Goal: Task Accomplishment & Management: Use online tool/utility

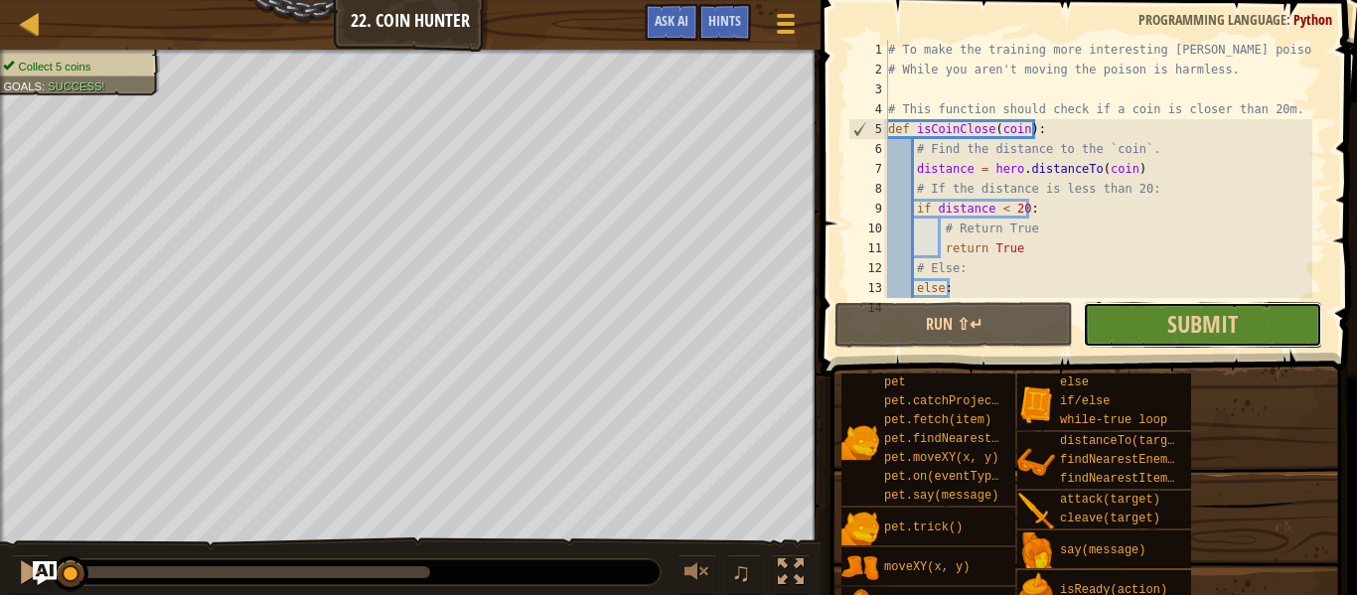
click at [1165, 332] on button "Submit" at bounding box center [1202, 325] width 238 height 46
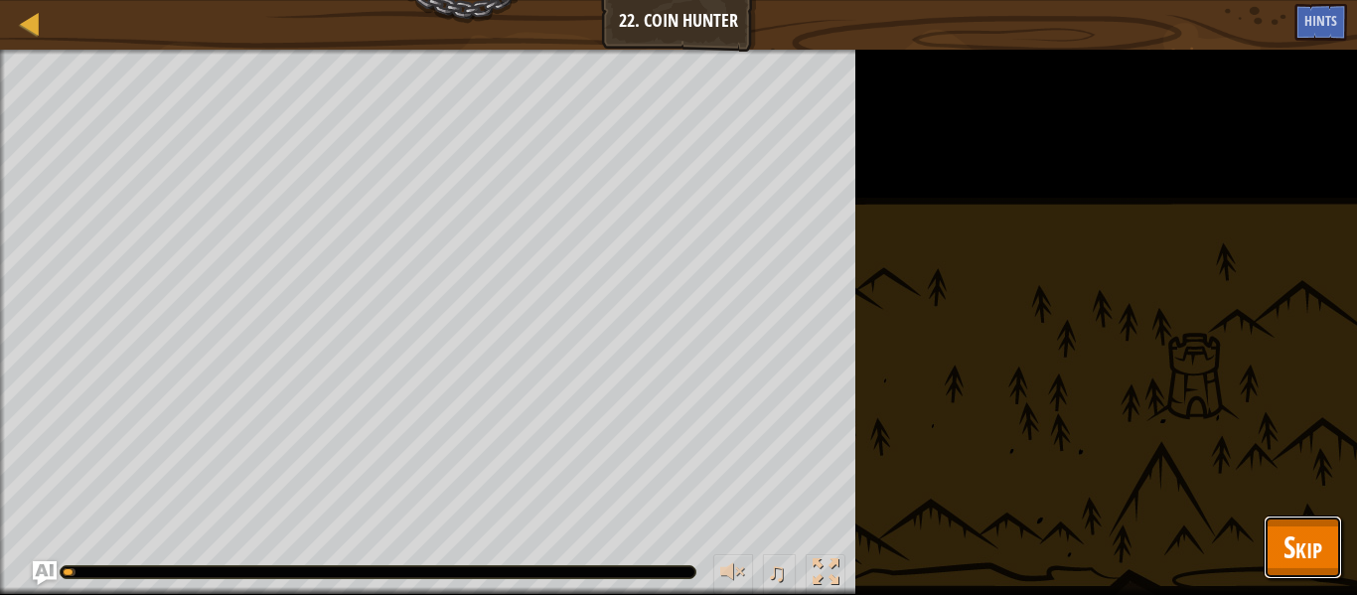
click at [1283, 545] on span "Skip" at bounding box center [1302, 546] width 39 height 41
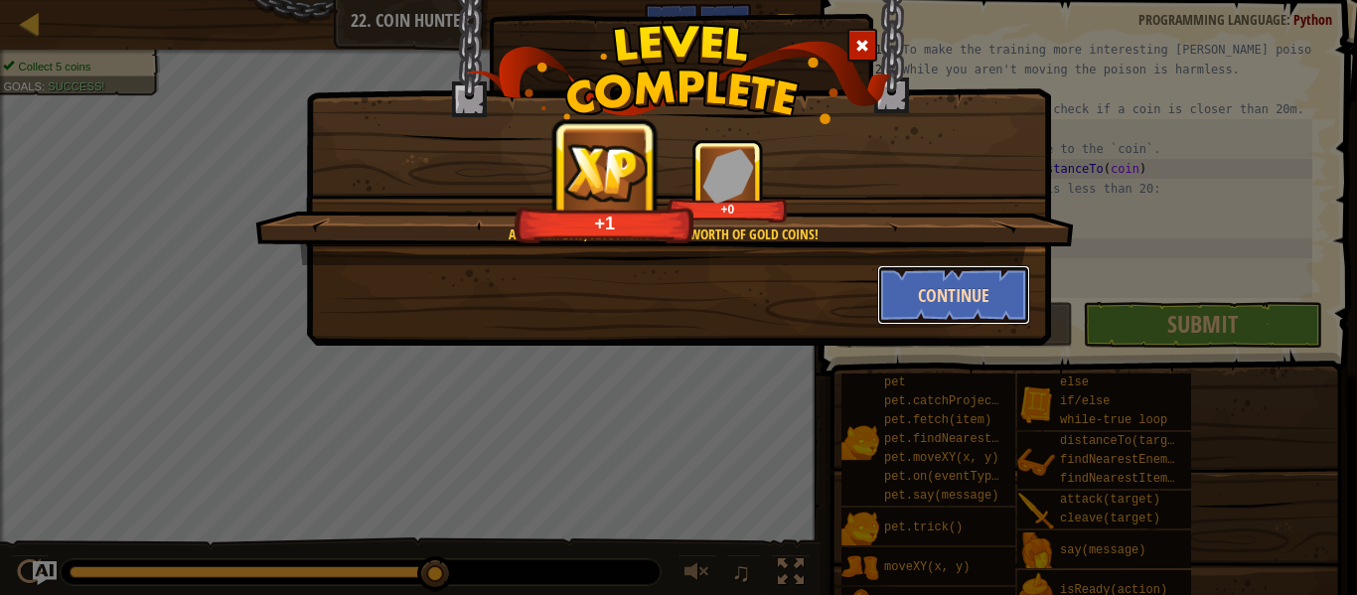
click at [965, 289] on button "Continue" at bounding box center [954, 295] width 154 height 60
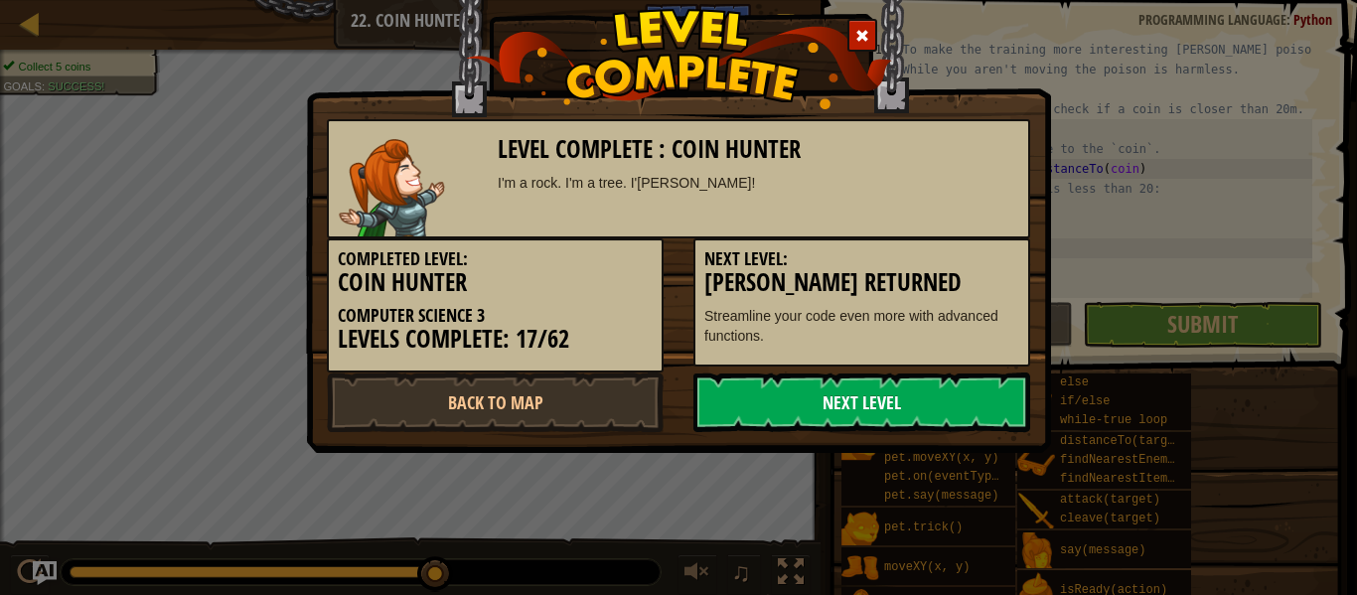
click at [817, 388] on link "Next Level" at bounding box center [861, 402] width 337 height 60
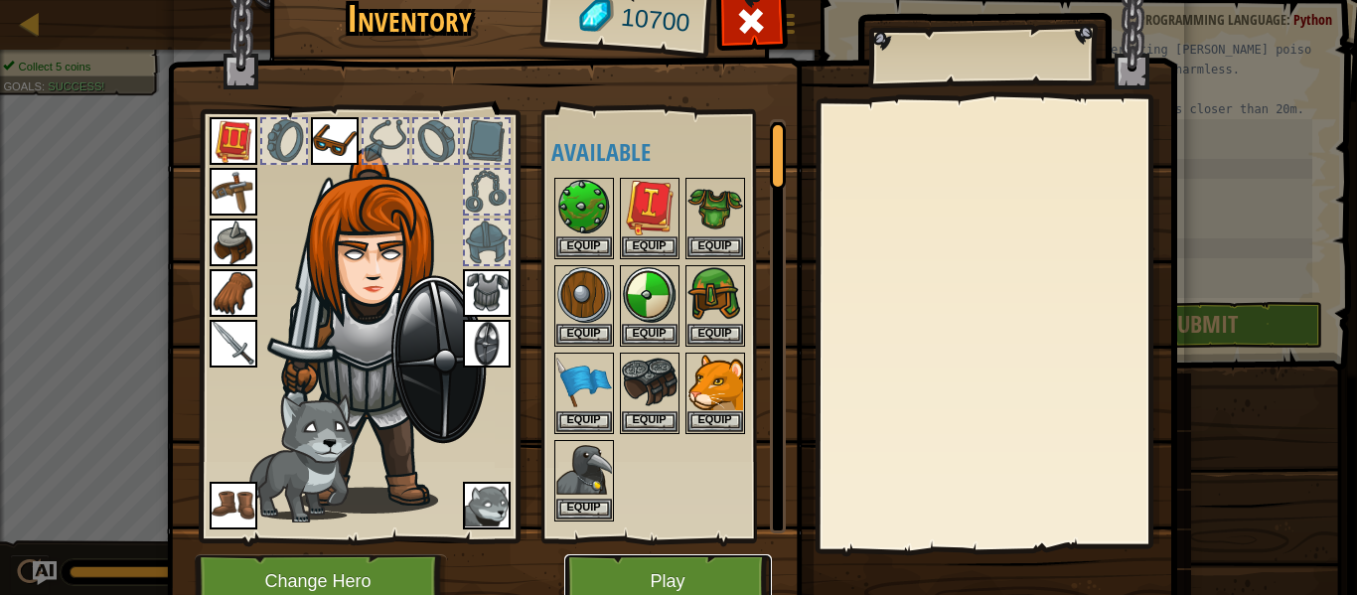
click at [667, 579] on button "Play" at bounding box center [668, 581] width 208 height 55
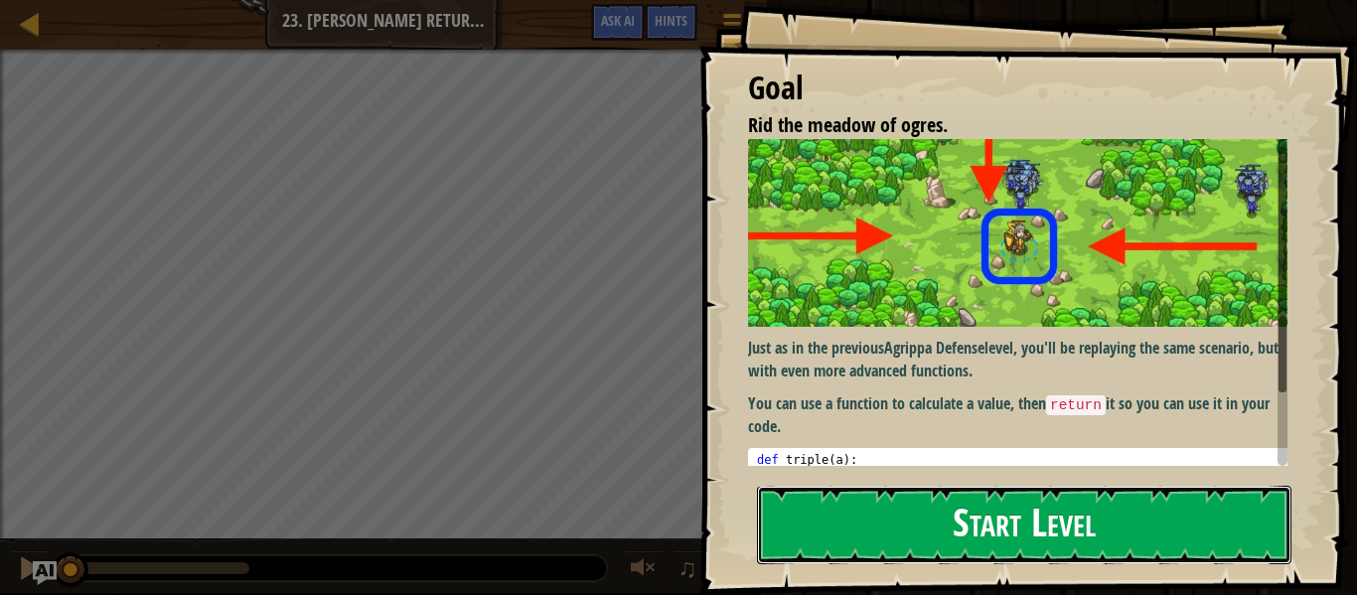
click at [978, 520] on button "Start Level" at bounding box center [1024, 525] width 534 height 78
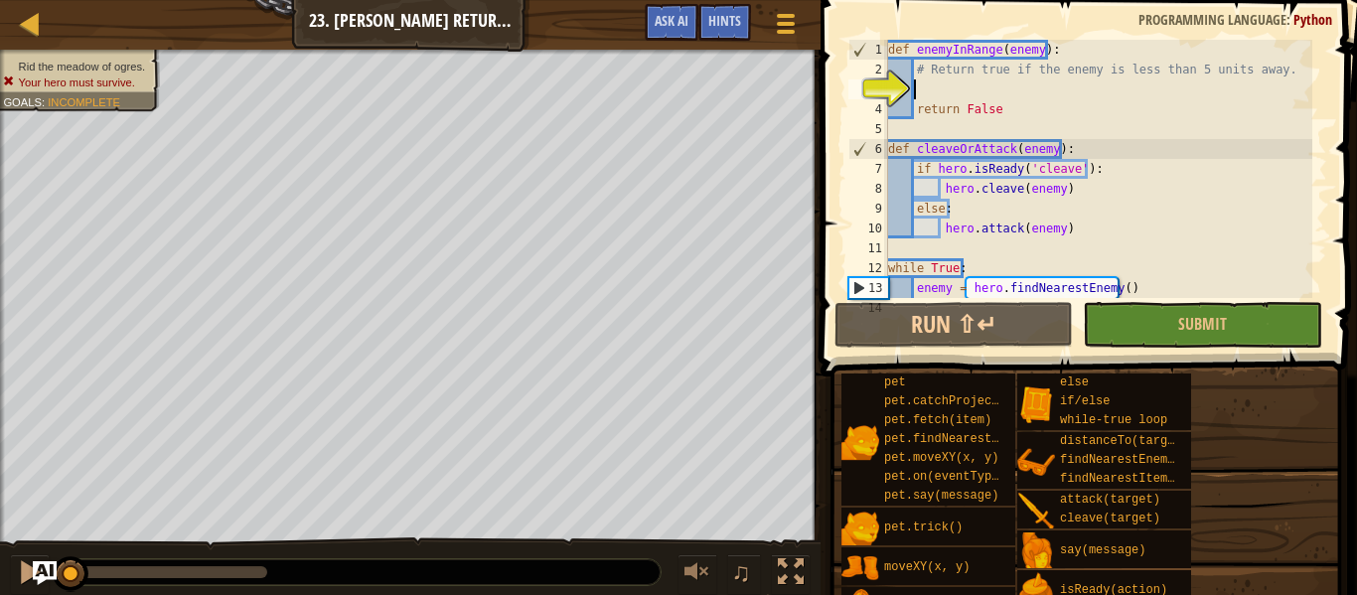
click at [1022, 195] on div "def enemyInRange ( enemy ) : # Return true if the enemy is less than 5 units aw…" at bounding box center [1098, 189] width 428 height 298
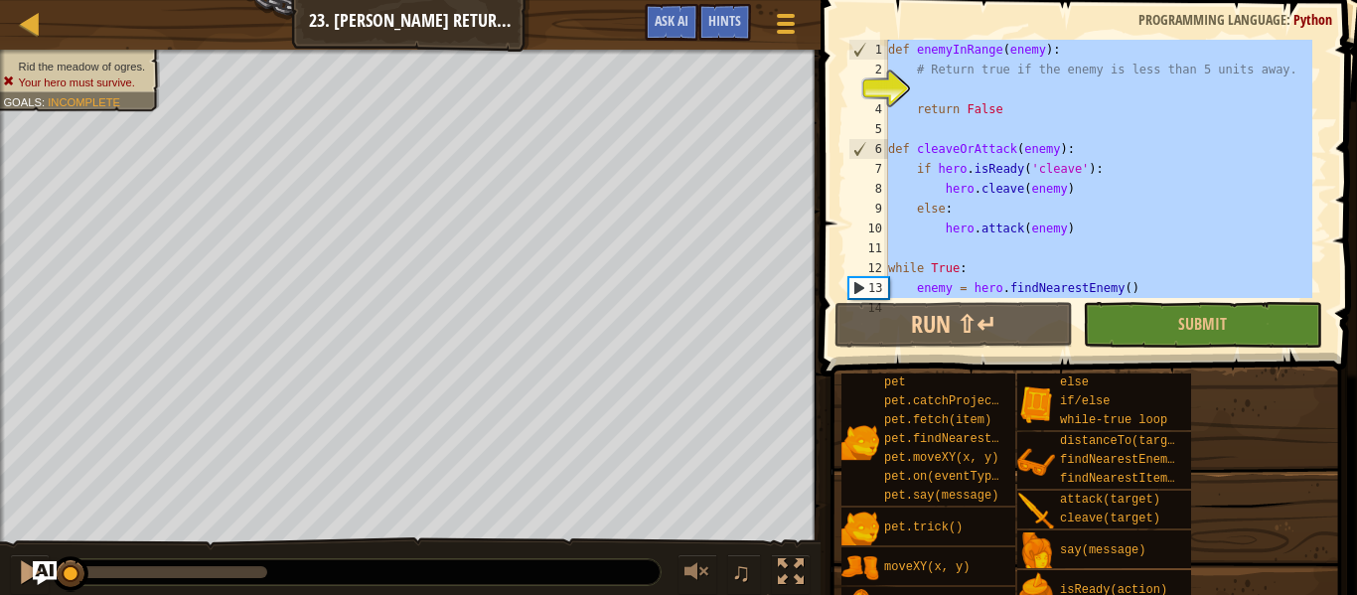
paste textarea
type textarea "cleaveOrAttack(enemy)"
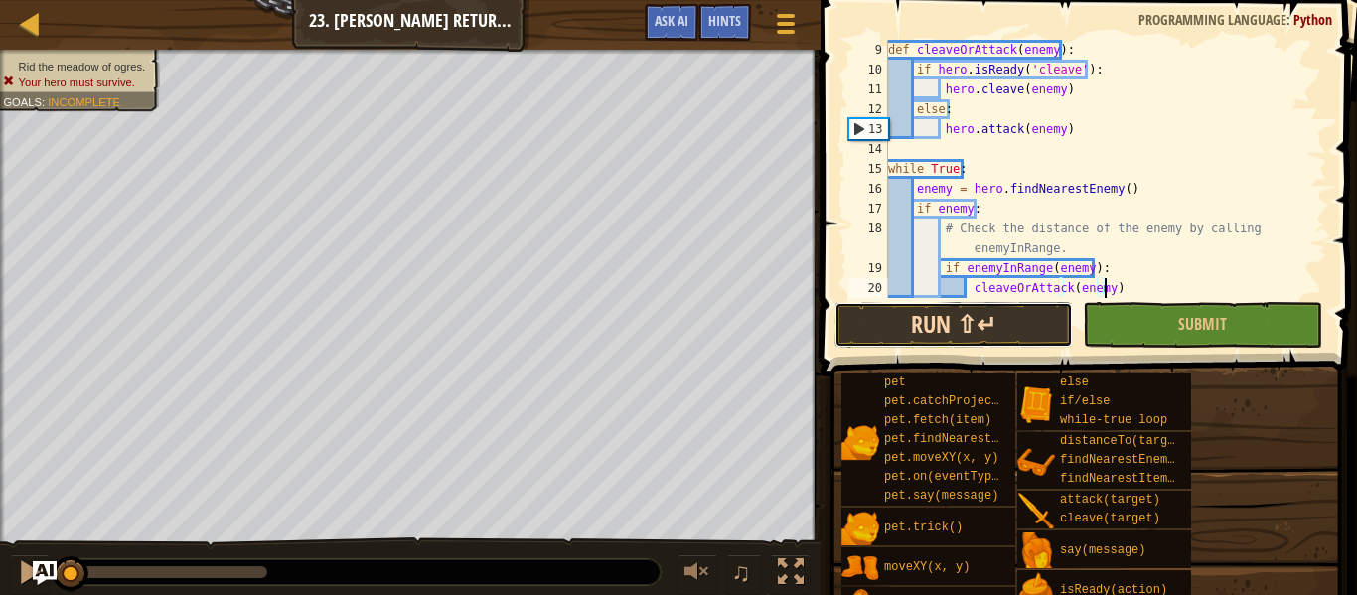
click at [966, 332] on button "Run ⇧↵" at bounding box center [953, 325] width 238 height 46
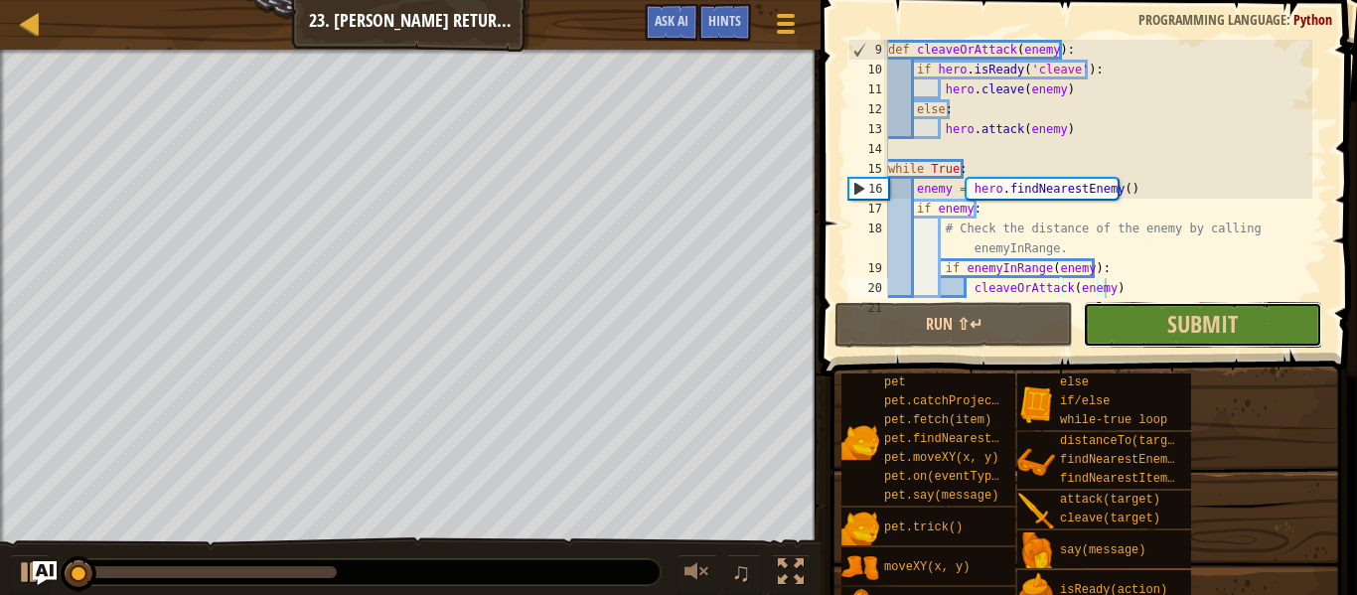
click at [1132, 335] on button "Submit" at bounding box center [1202, 325] width 238 height 46
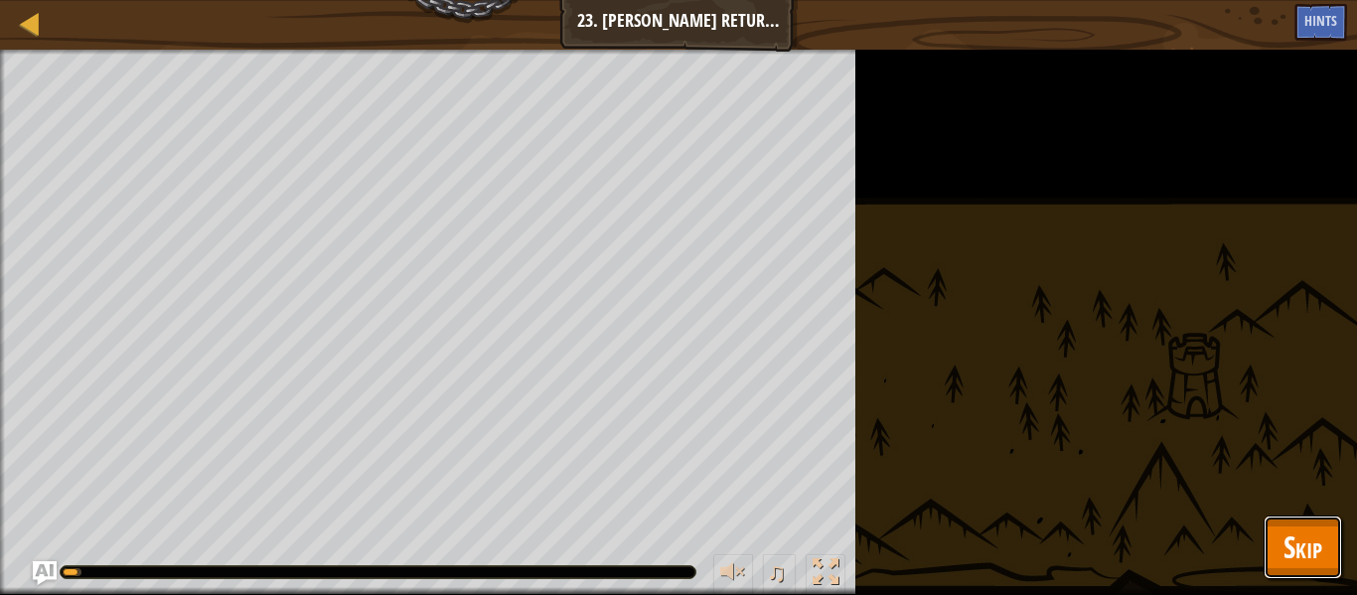
click at [1281, 551] on button "Skip" at bounding box center [1302, 548] width 78 height 64
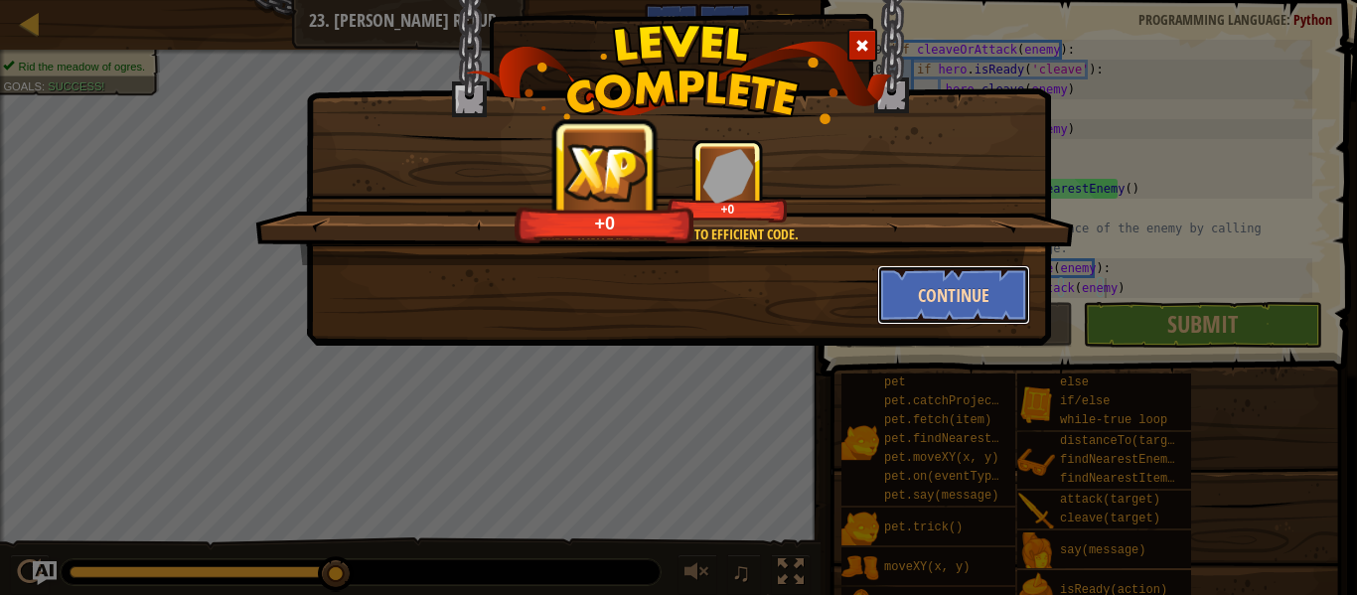
click at [973, 285] on button "Continue" at bounding box center [954, 295] width 154 height 60
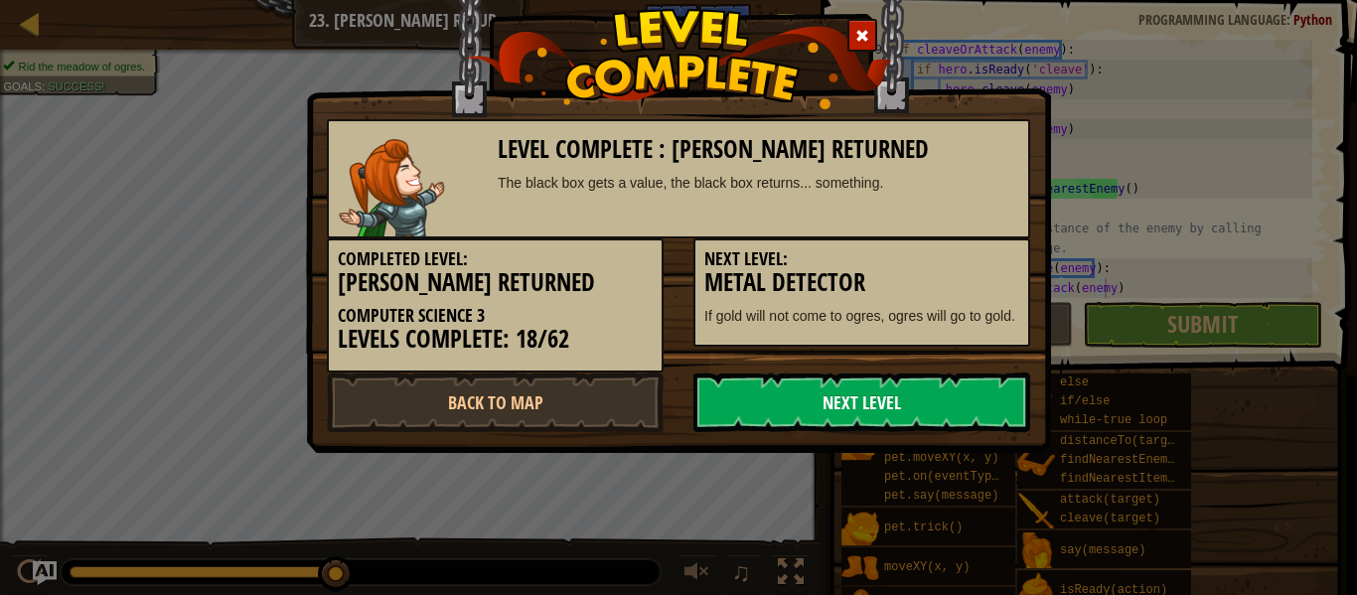
click at [813, 411] on link "Next Level" at bounding box center [861, 402] width 337 height 60
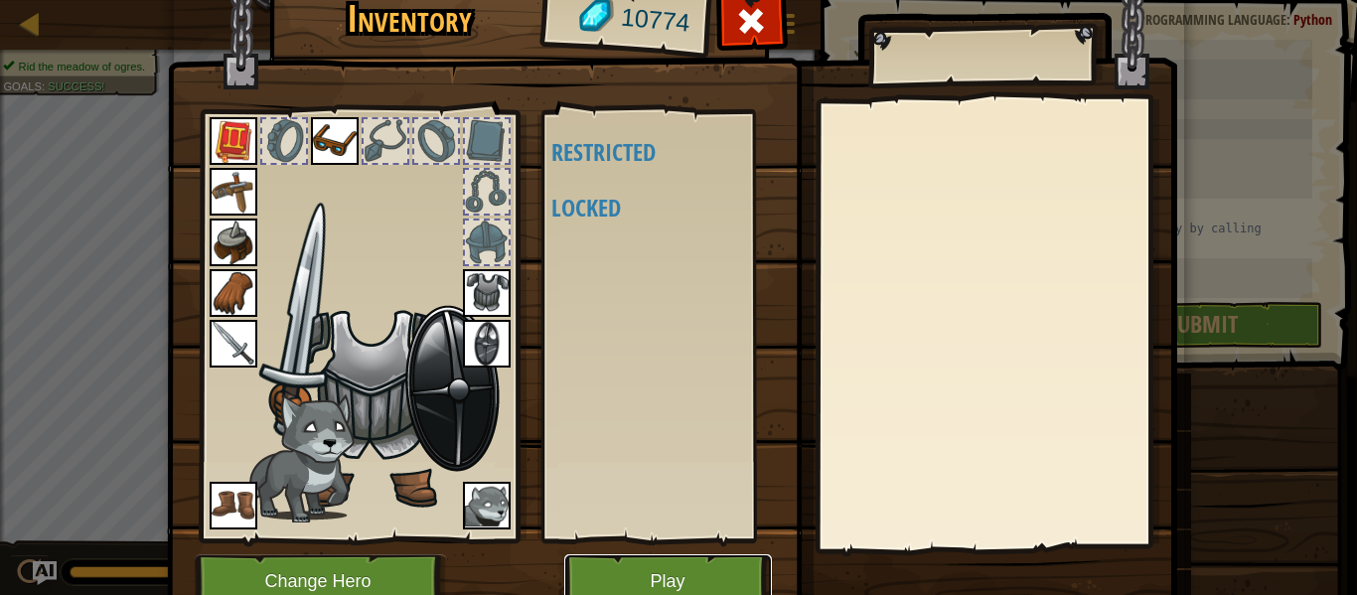
click at [614, 568] on button "Play" at bounding box center [668, 581] width 208 height 55
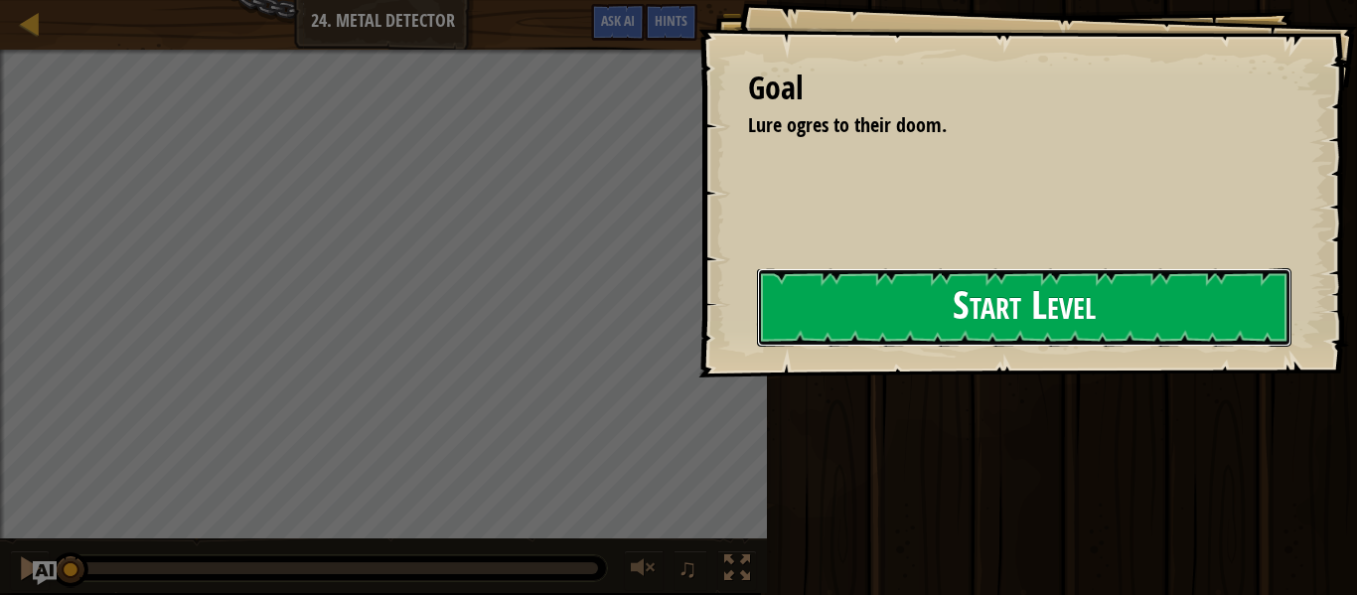
click at [911, 323] on button "Start Level" at bounding box center [1024, 307] width 534 height 78
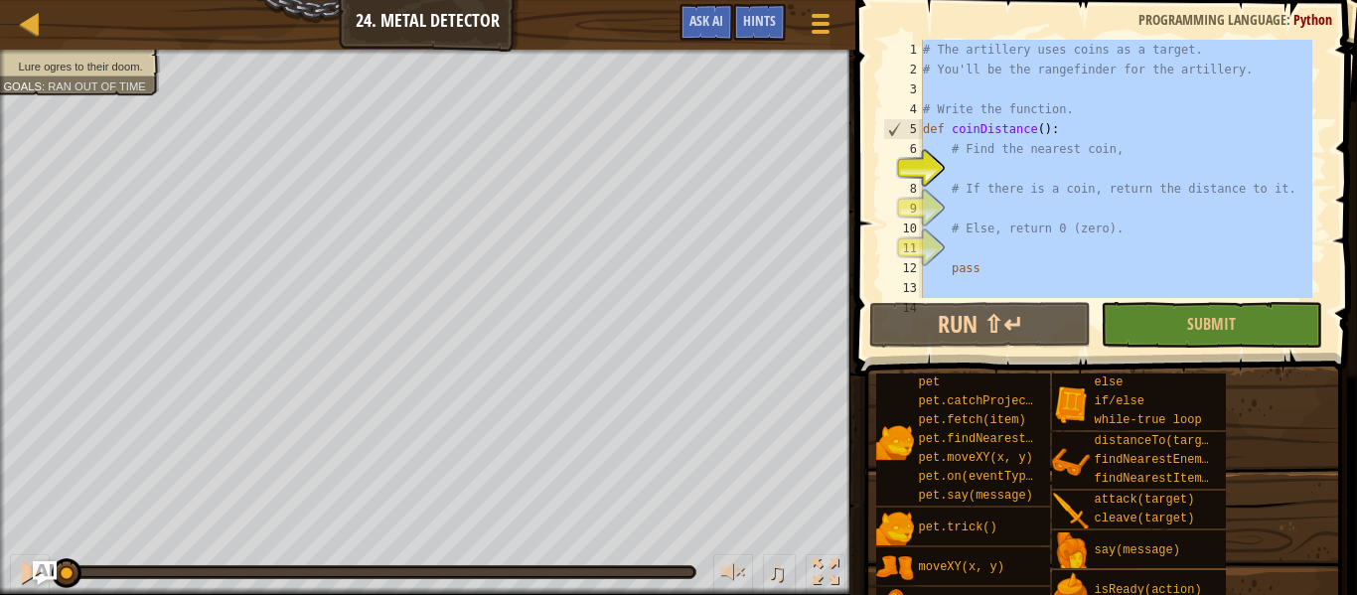
type textarea "pass"
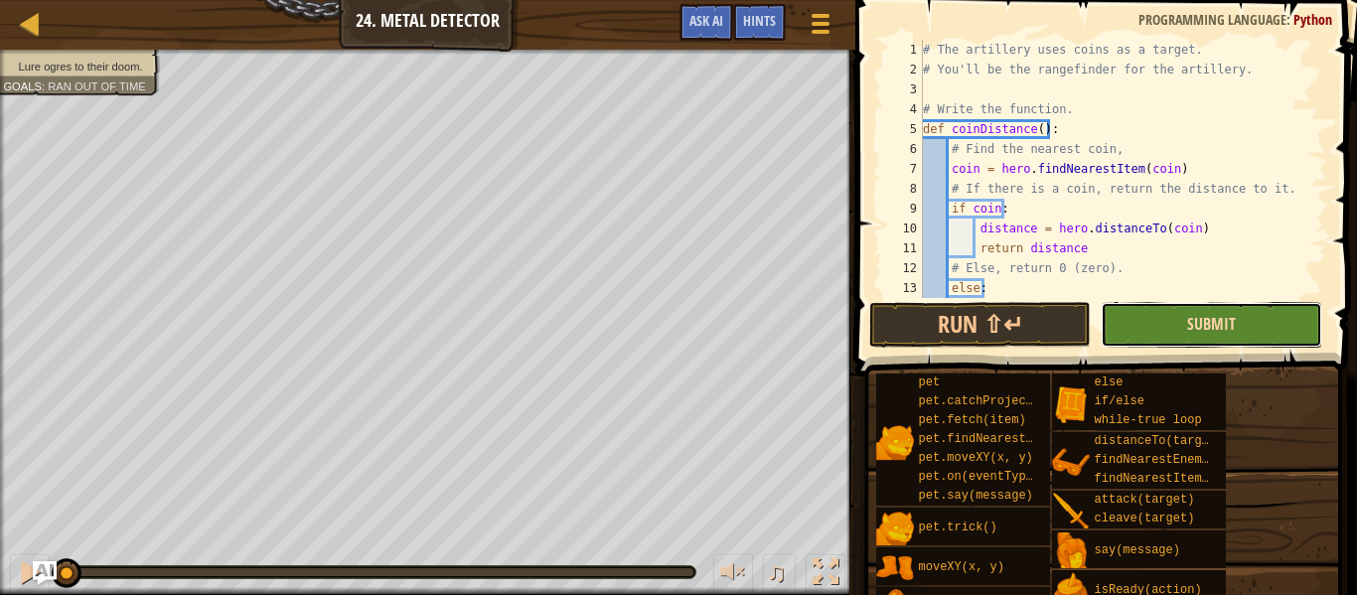
click at [1209, 326] on span "Submit" at bounding box center [1211, 324] width 49 height 22
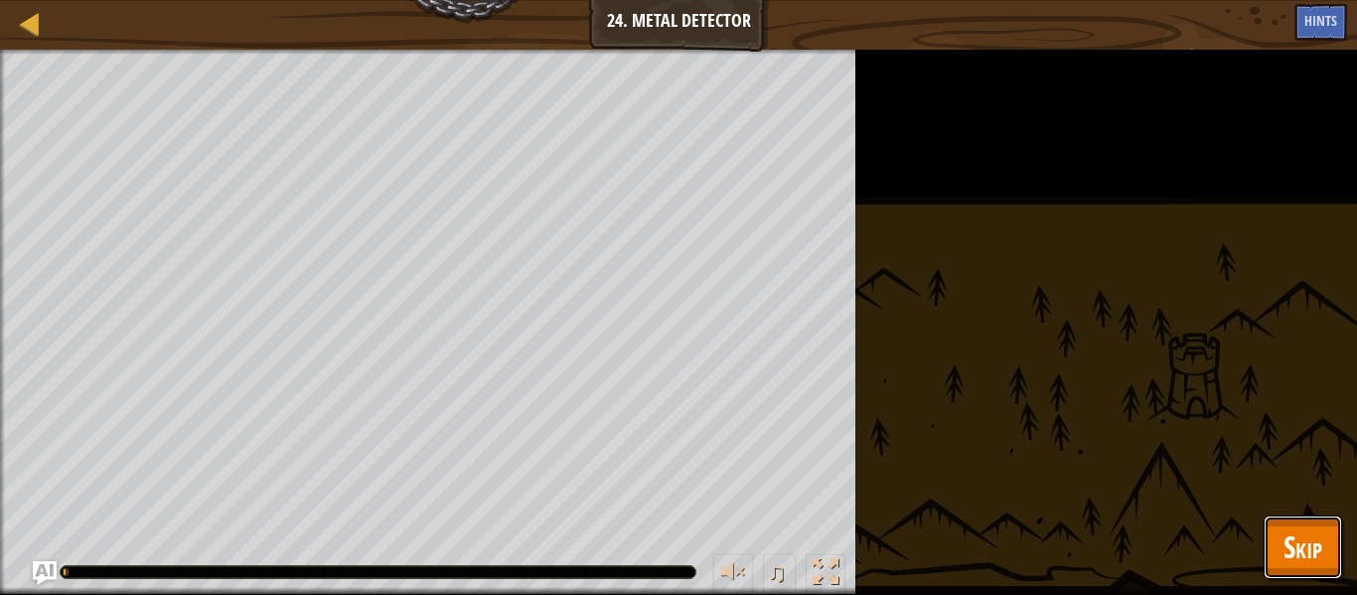
click at [1279, 561] on button "Skip" at bounding box center [1302, 548] width 78 height 64
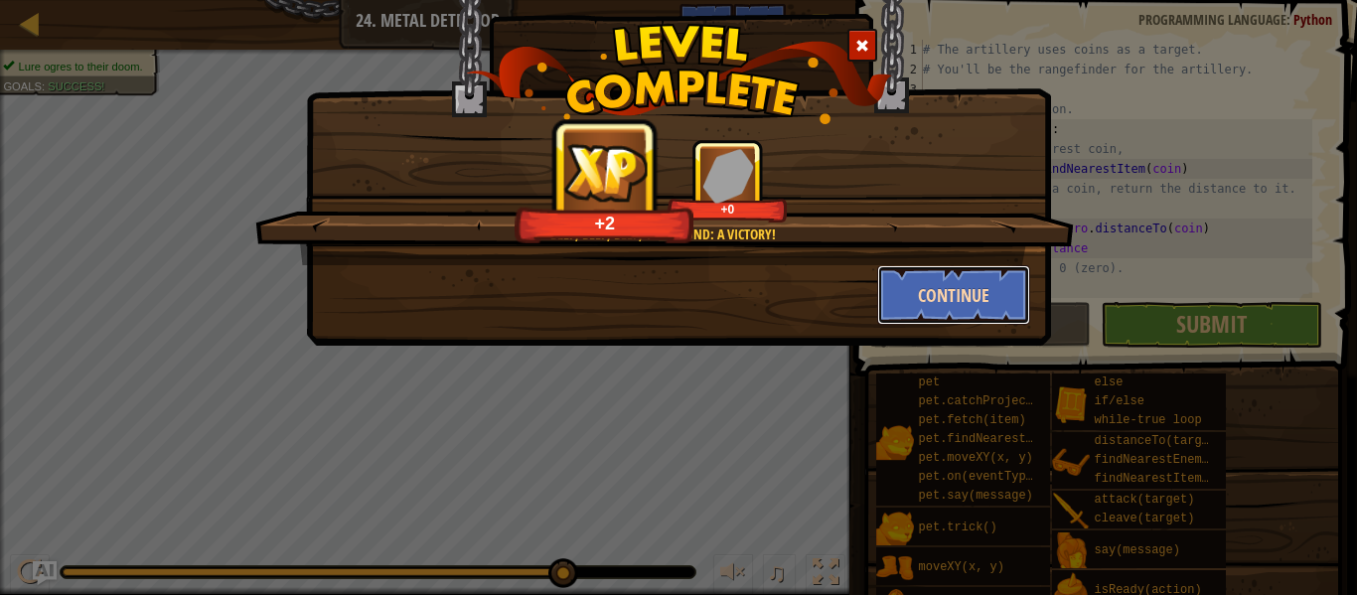
click at [964, 299] on button "Continue" at bounding box center [954, 295] width 154 height 60
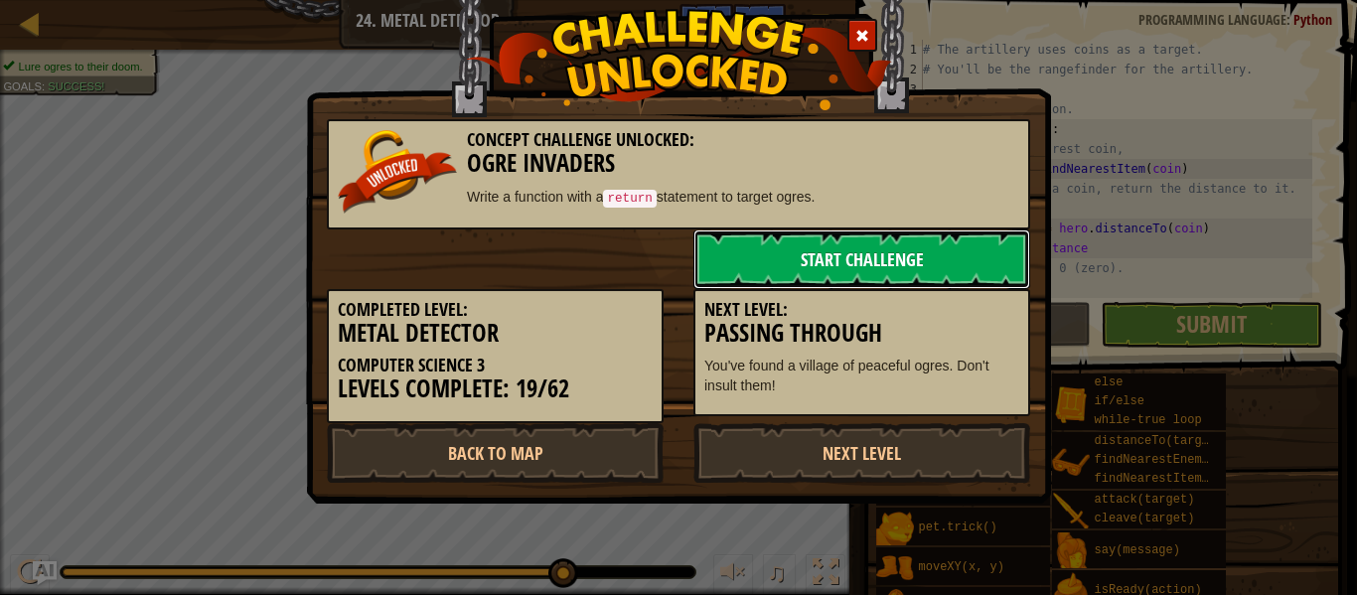
click at [804, 254] on link "Start Challenge" at bounding box center [861, 259] width 337 height 60
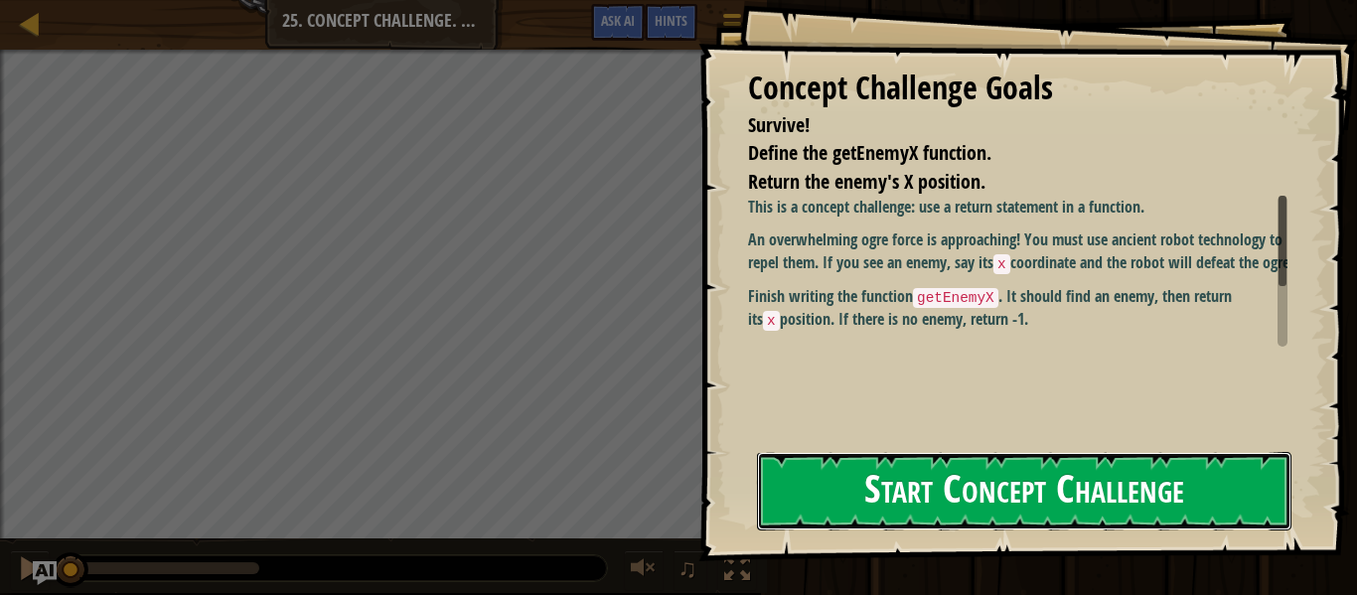
click at [927, 500] on button "Start Concept Challenge" at bounding box center [1024, 491] width 534 height 78
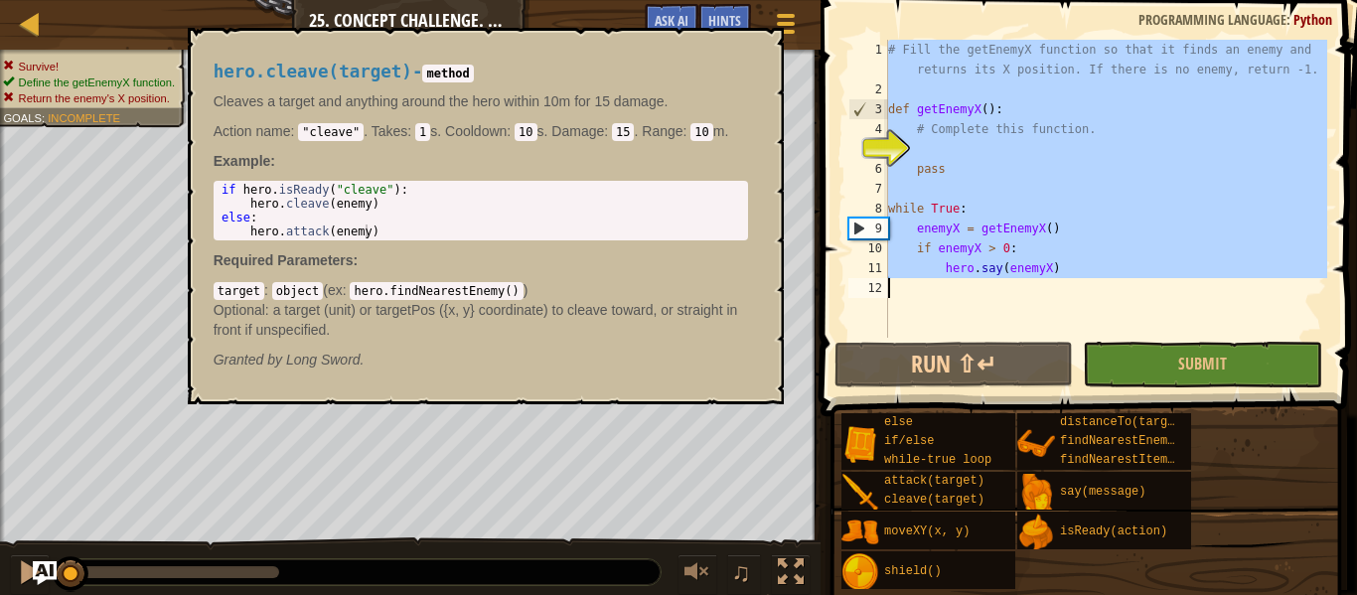
type textarea "hero.say(enemyX)"
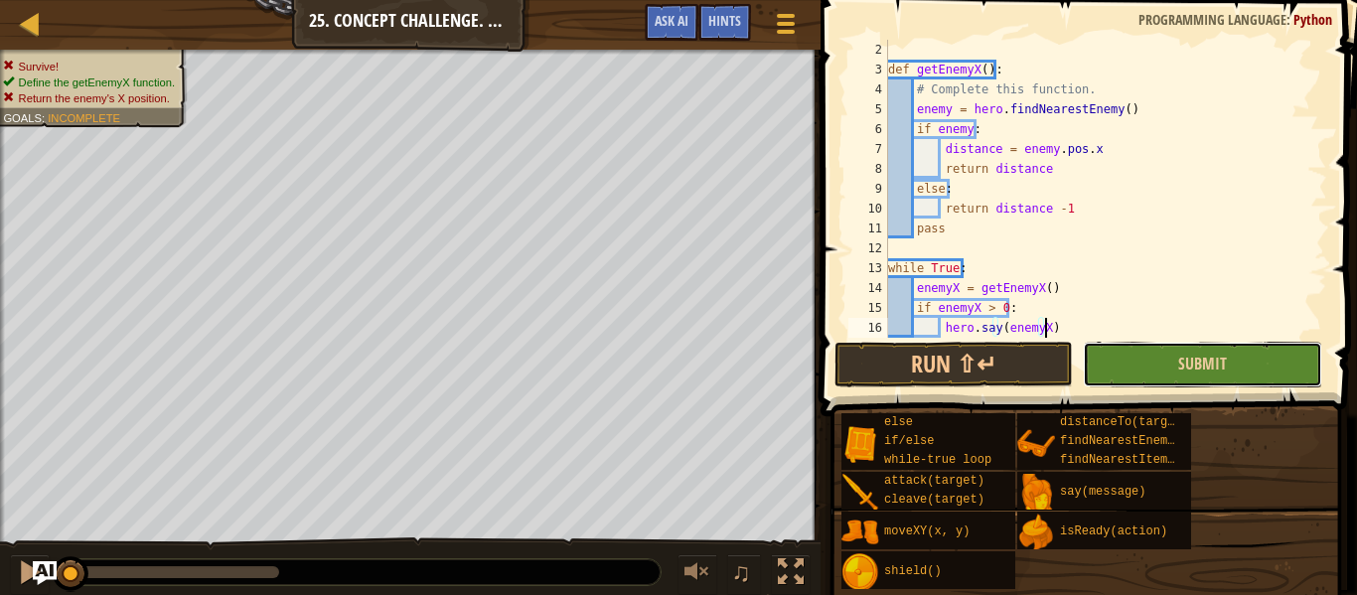
click at [1144, 362] on button "Submit" at bounding box center [1202, 365] width 238 height 46
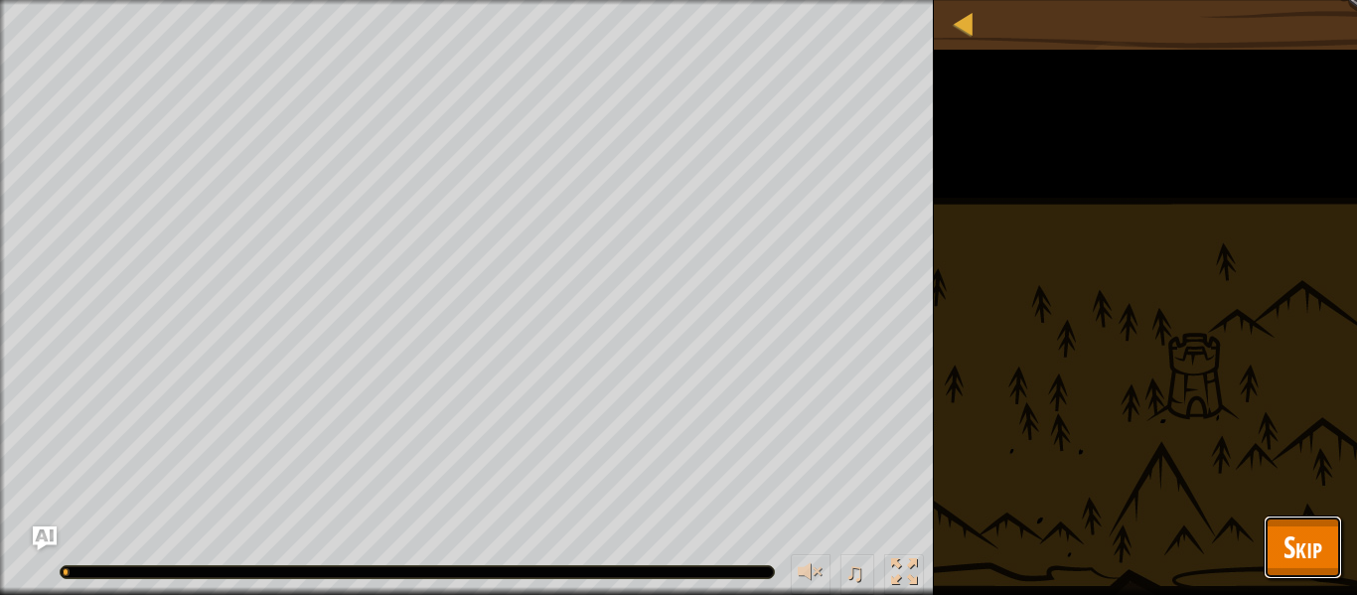
click at [1297, 545] on span "Skip" at bounding box center [1302, 546] width 39 height 41
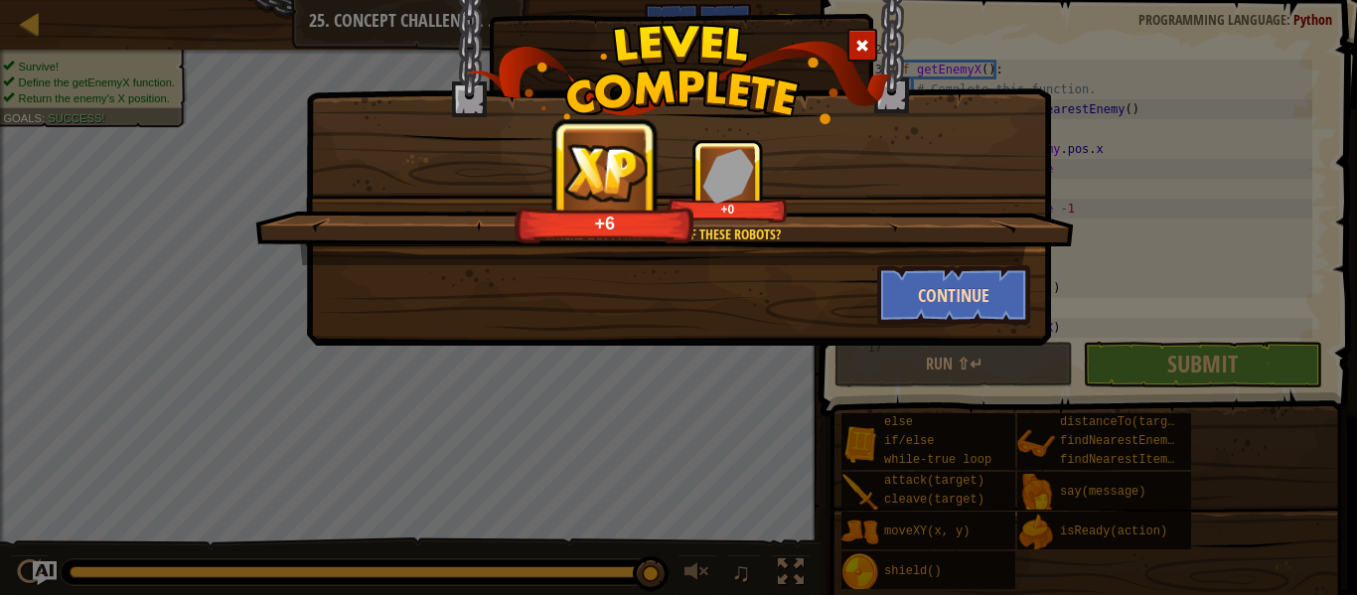
drag, startPoint x: 952, startPoint y: 354, endPoint x: 931, endPoint y: 301, distance: 56.6
click at [931, 301] on div "Where can I find more of these robots? +6 +0 Continue" at bounding box center [678, 297] width 1357 height 595
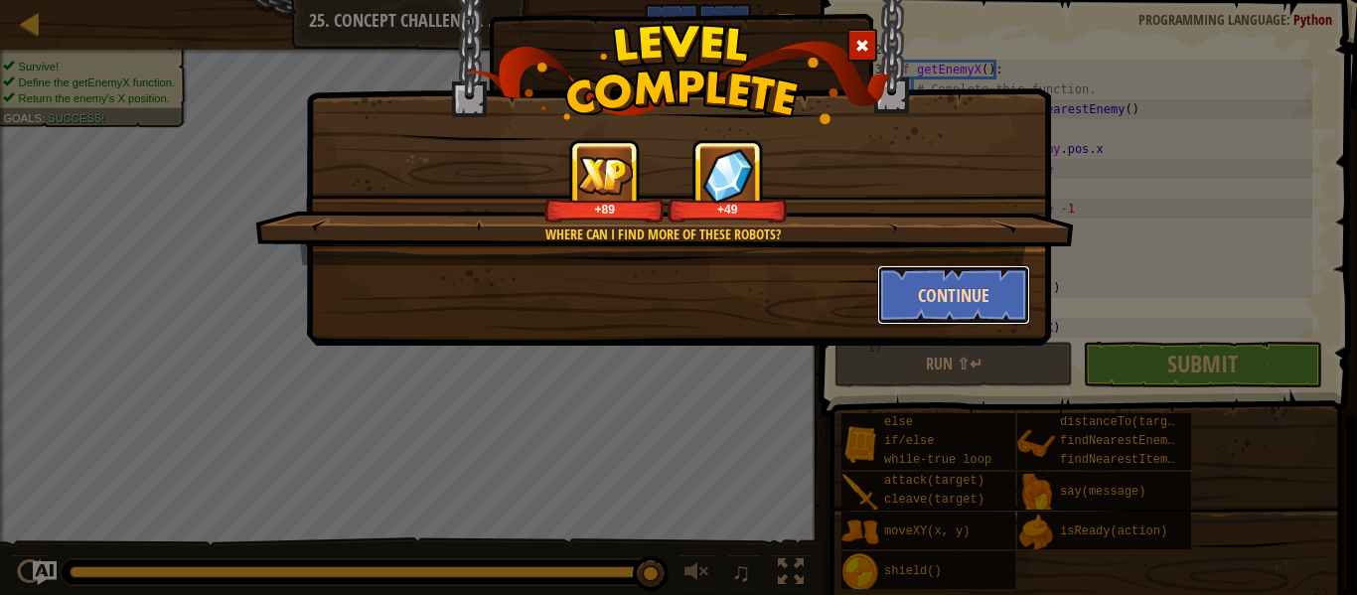
click at [943, 304] on button "Continue" at bounding box center [954, 295] width 154 height 60
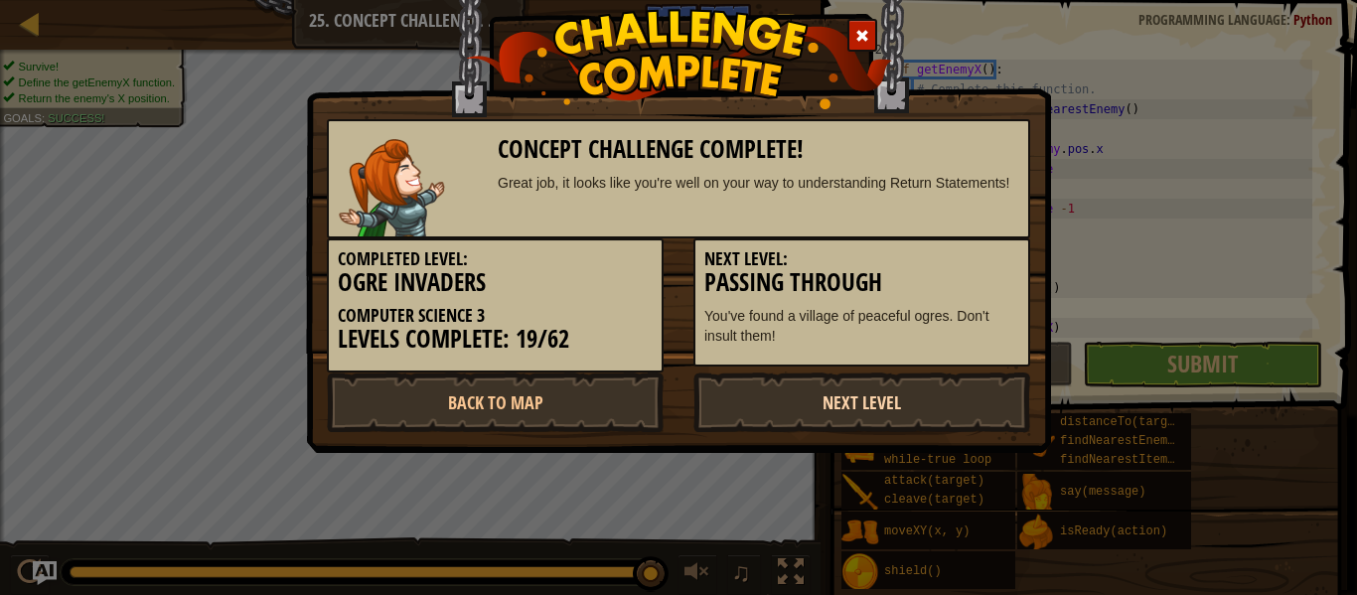
click at [828, 389] on link "Next Level" at bounding box center [861, 402] width 337 height 60
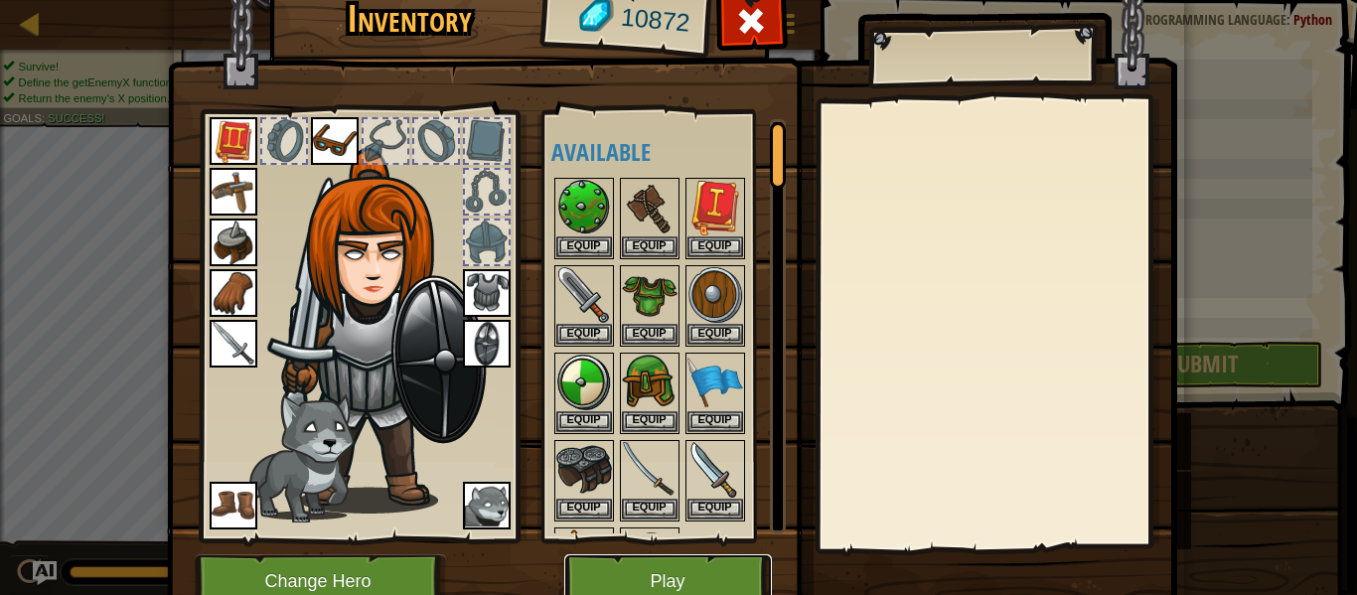
click at [658, 565] on button "Play" at bounding box center [668, 581] width 208 height 55
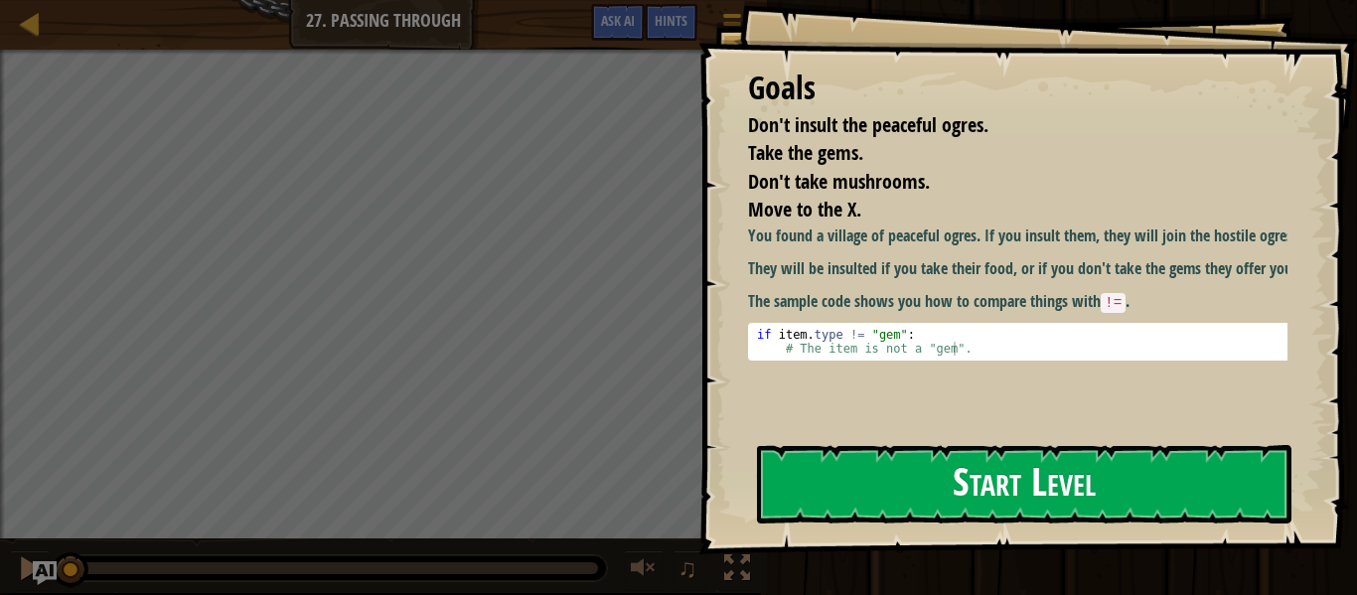
click at [916, 484] on button "Start Level" at bounding box center [1024, 484] width 534 height 78
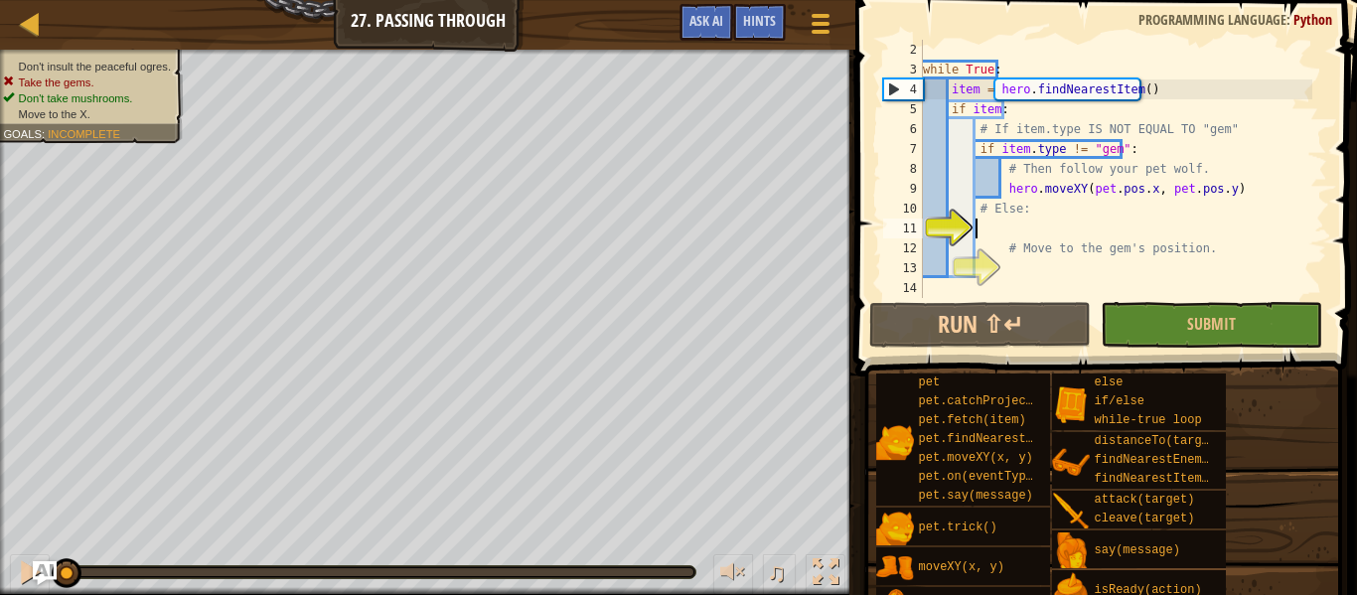
scroll to position [20, 0]
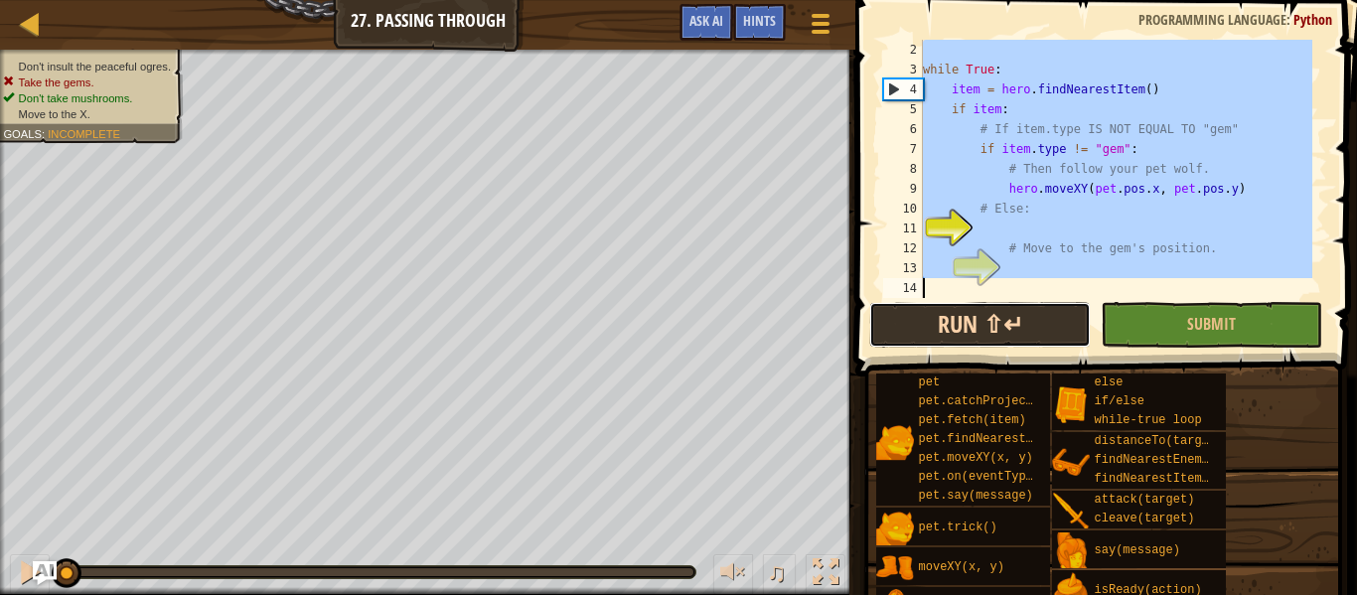
click at [915, 325] on button "Run ⇧↵" at bounding box center [980, 325] width 222 height 46
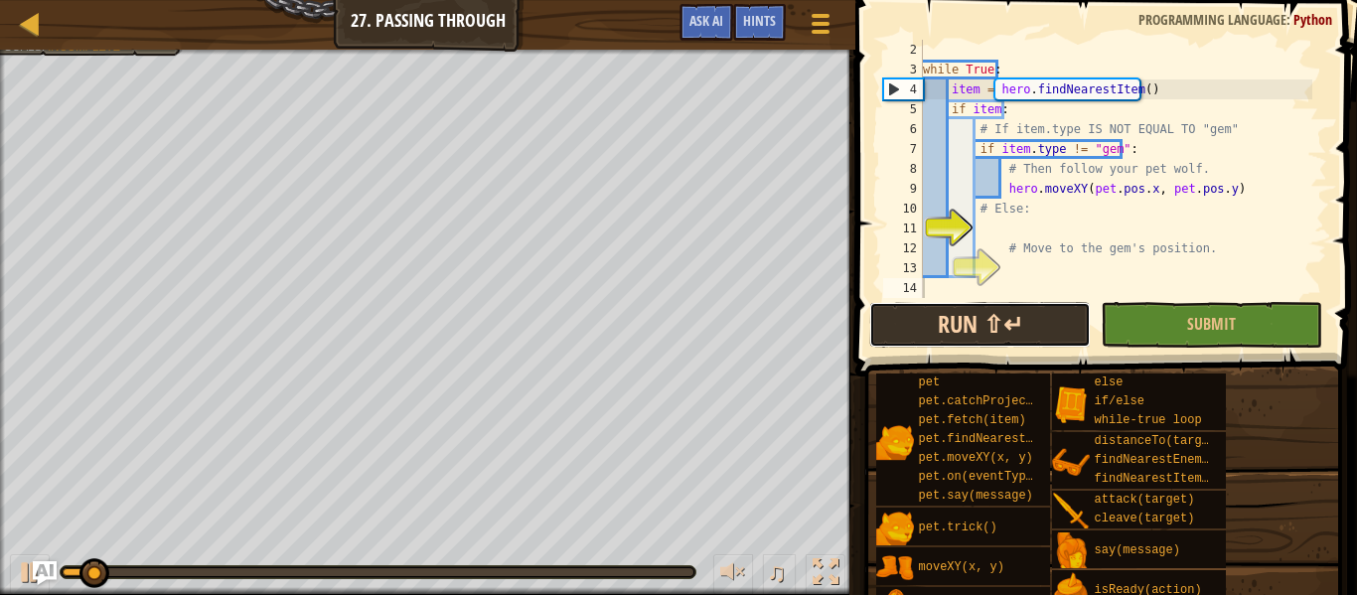
click at [915, 325] on button "Run ⇧↵" at bounding box center [980, 325] width 222 height 46
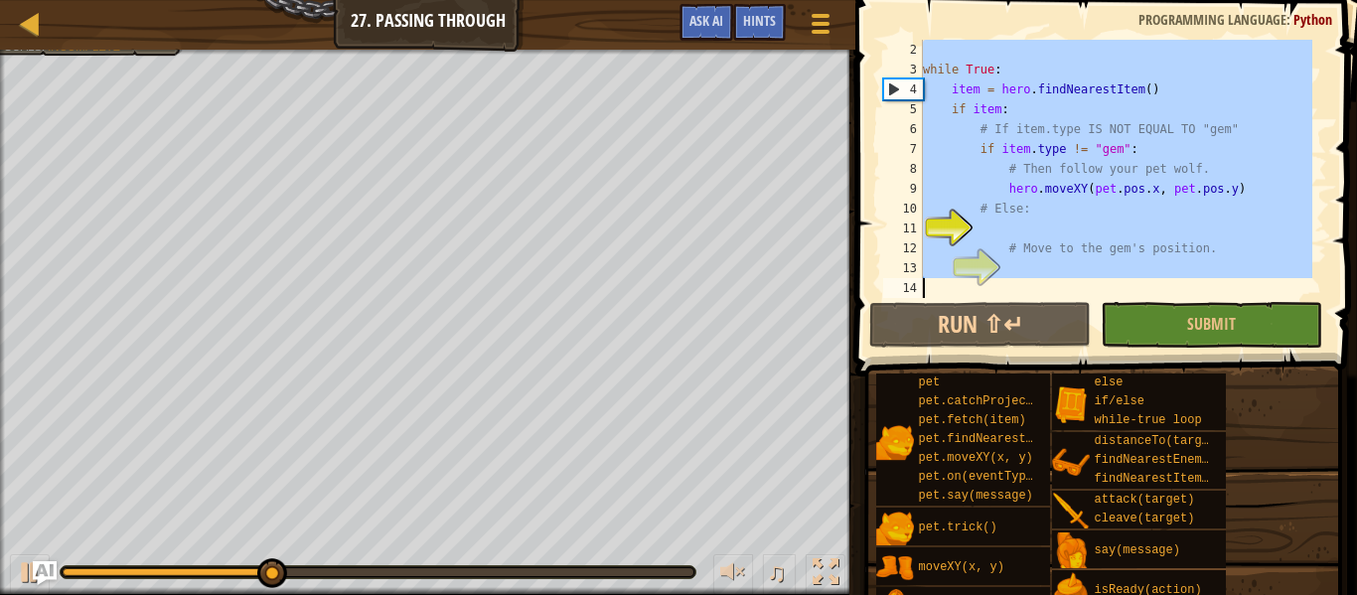
paste textarea "hero.moveXY(item.pos.x, item.pos.y)"
type textarea "hero.moveXY(item.pos.x, item.pos.y)"
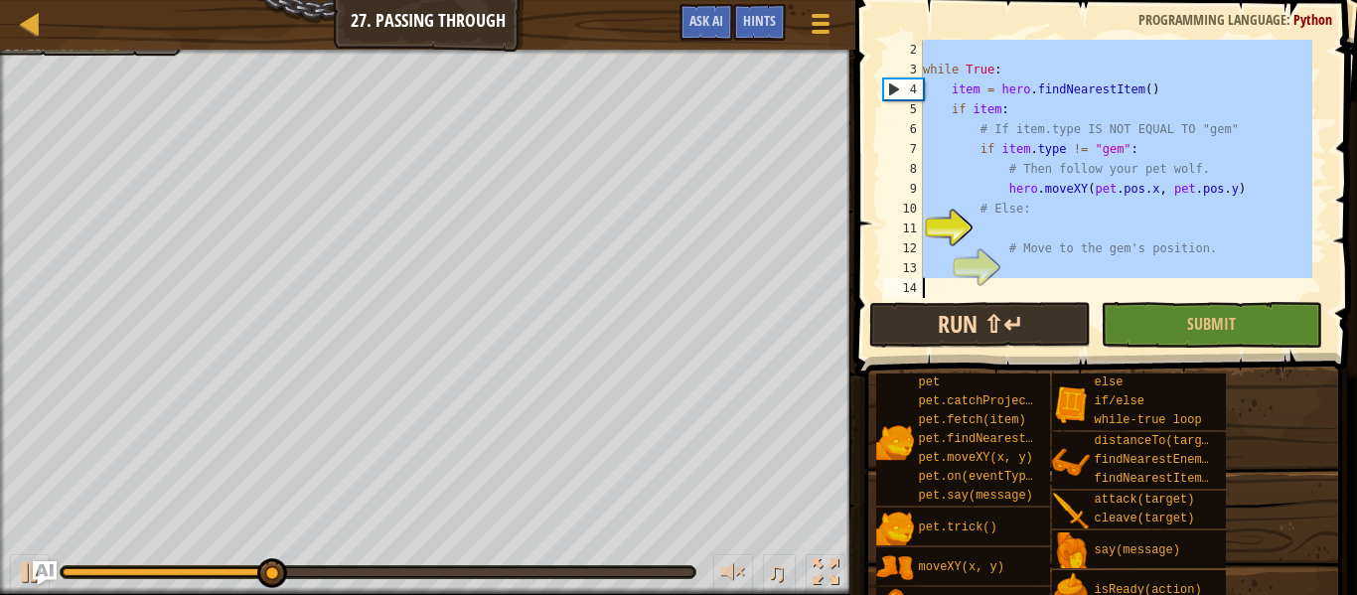
scroll to position [0, 0]
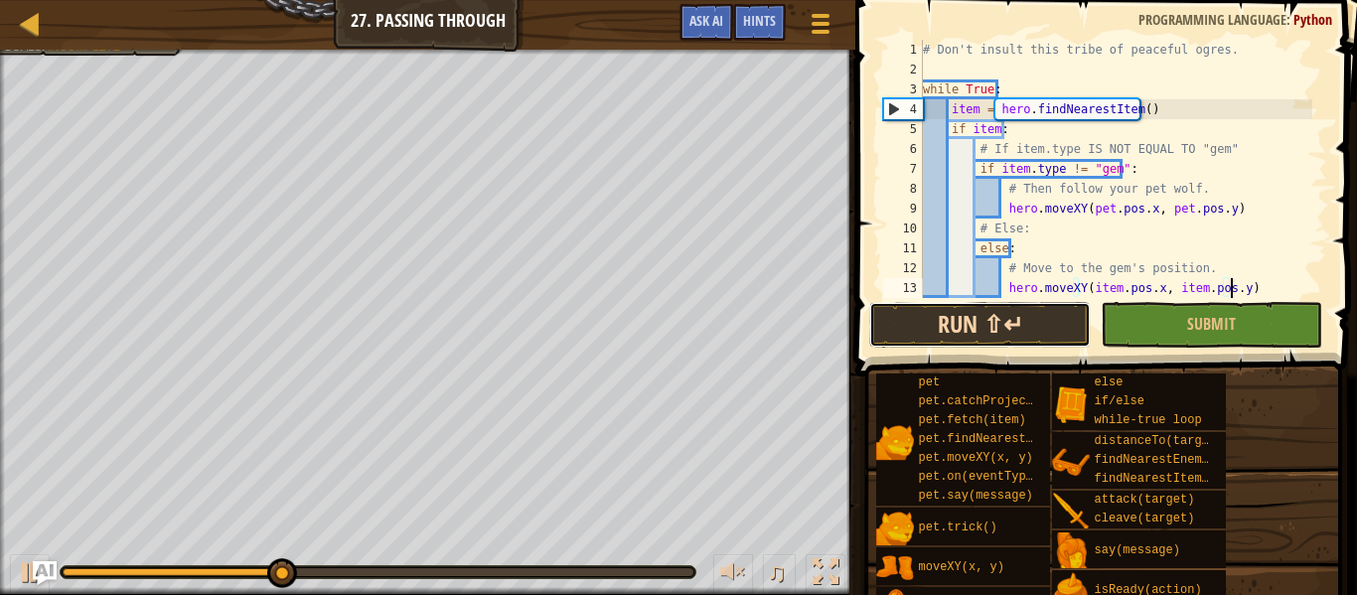
click at [985, 326] on button "Run ⇧↵" at bounding box center [980, 325] width 222 height 46
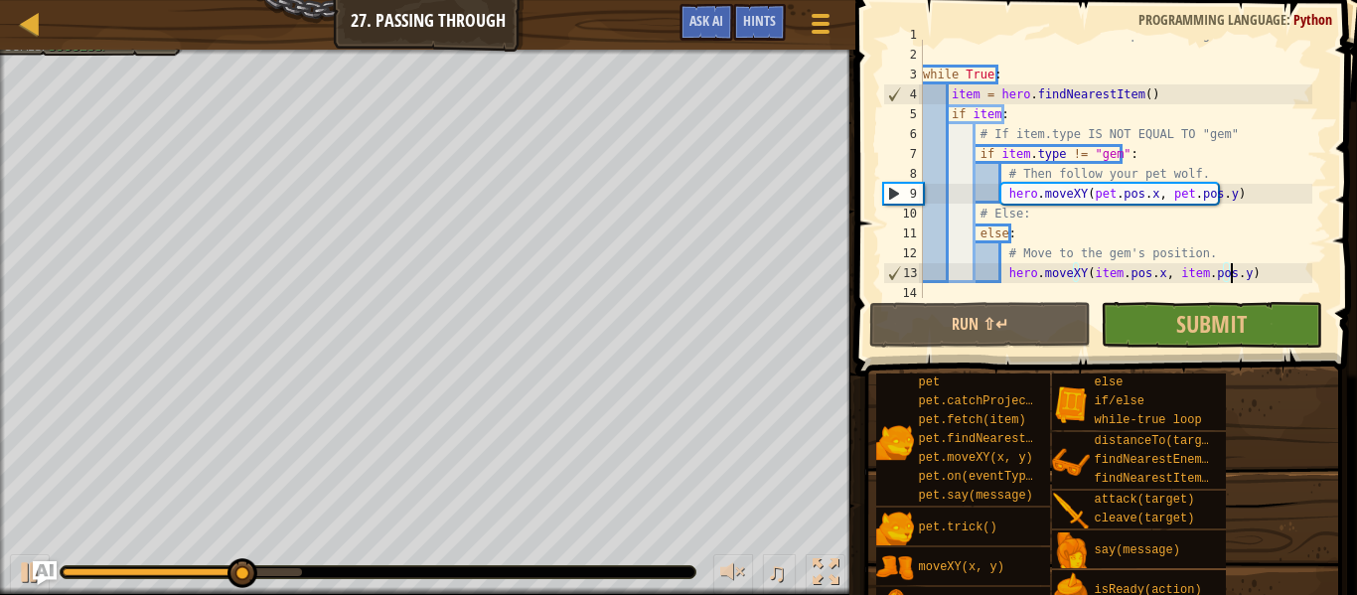
scroll to position [20, 0]
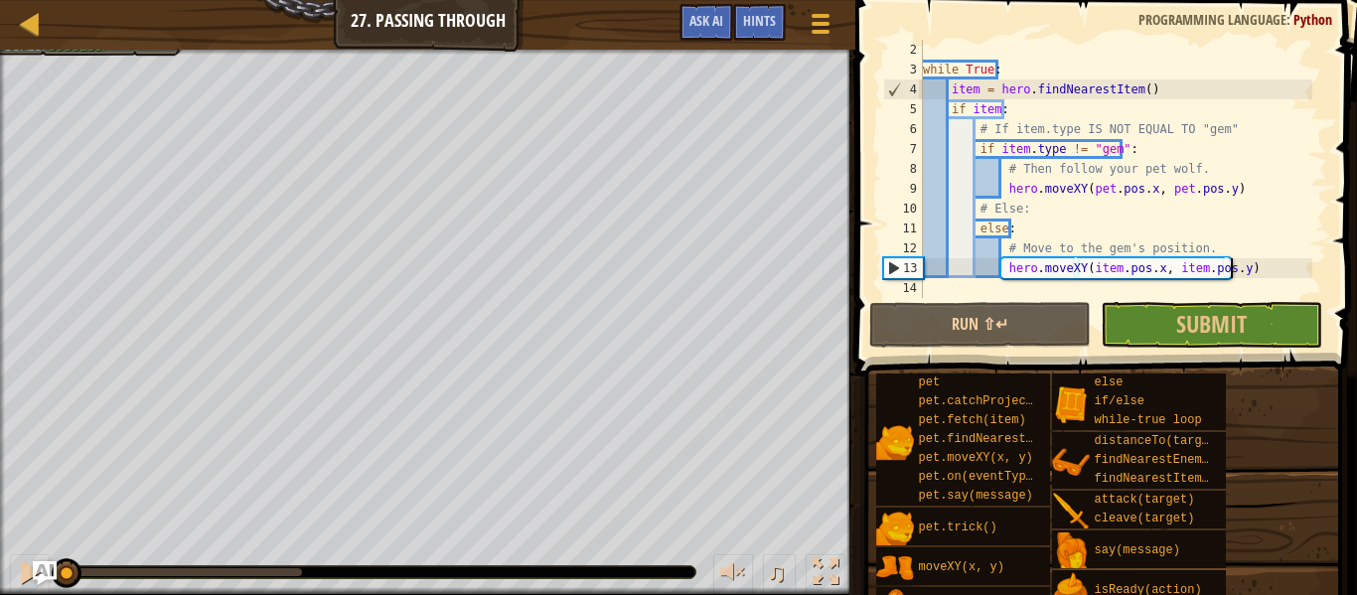
drag, startPoint x: 295, startPoint y: 565, endPoint x: 1, endPoint y: 595, distance: 295.5
click at [1, 0] on html "Map Computer Science 3 27. Passing Through Game Menu Done Hints Ask AI 1 הההההה…" at bounding box center [678, 0] width 1357 height 0
click at [25, 562] on div at bounding box center [30, 572] width 26 height 26
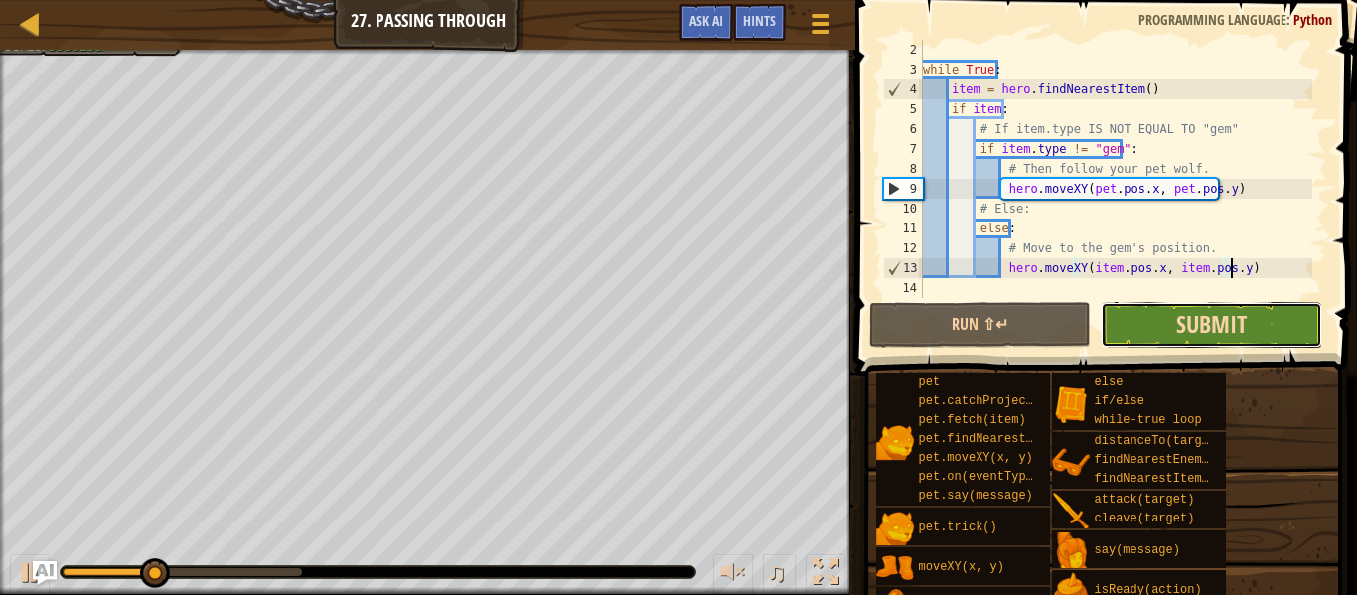
click at [1182, 319] on span "Submit" at bounding box center [1211, 324] width 71 height 32
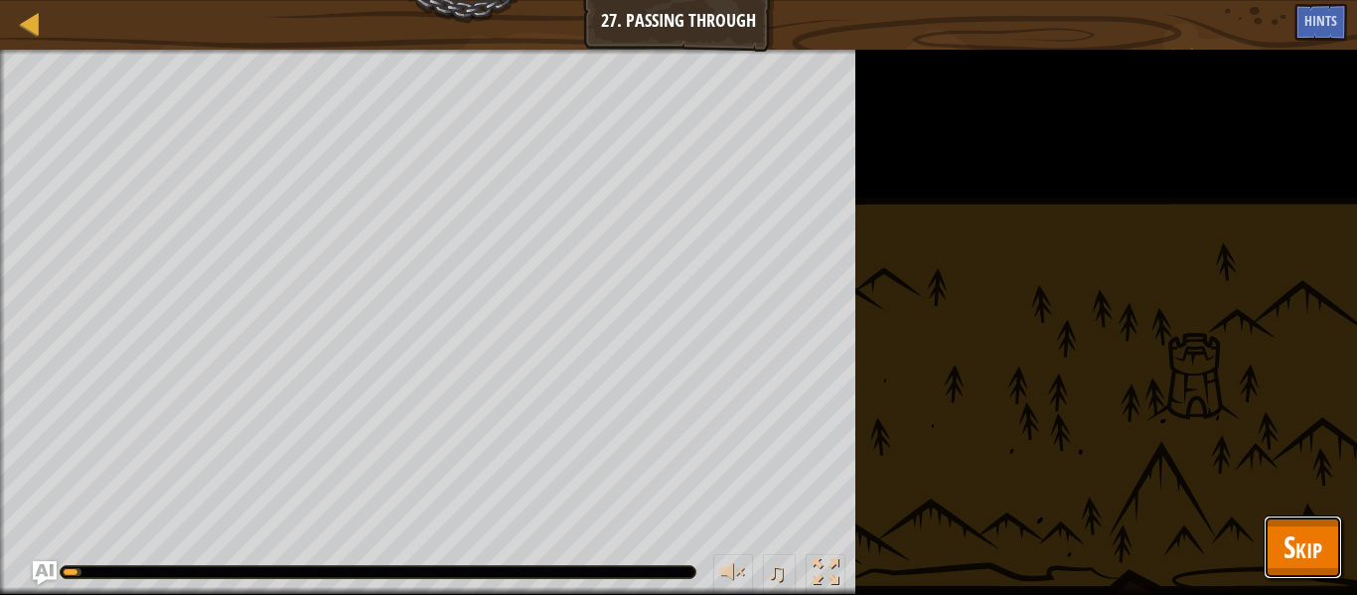
click at [1297, 553] on span "Skip" at bounding box center [1302, 546] width 39 height 41
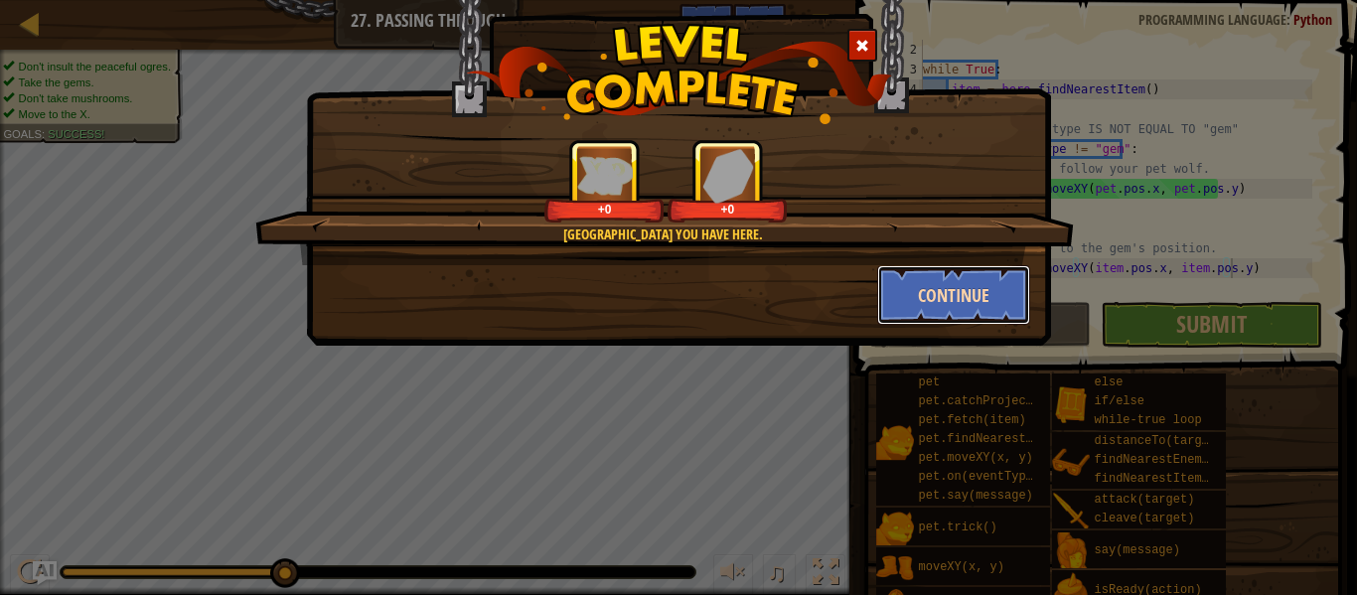
click at [939, 300] on button "Continue" at bounding box center [954, 295] width 154 height 60
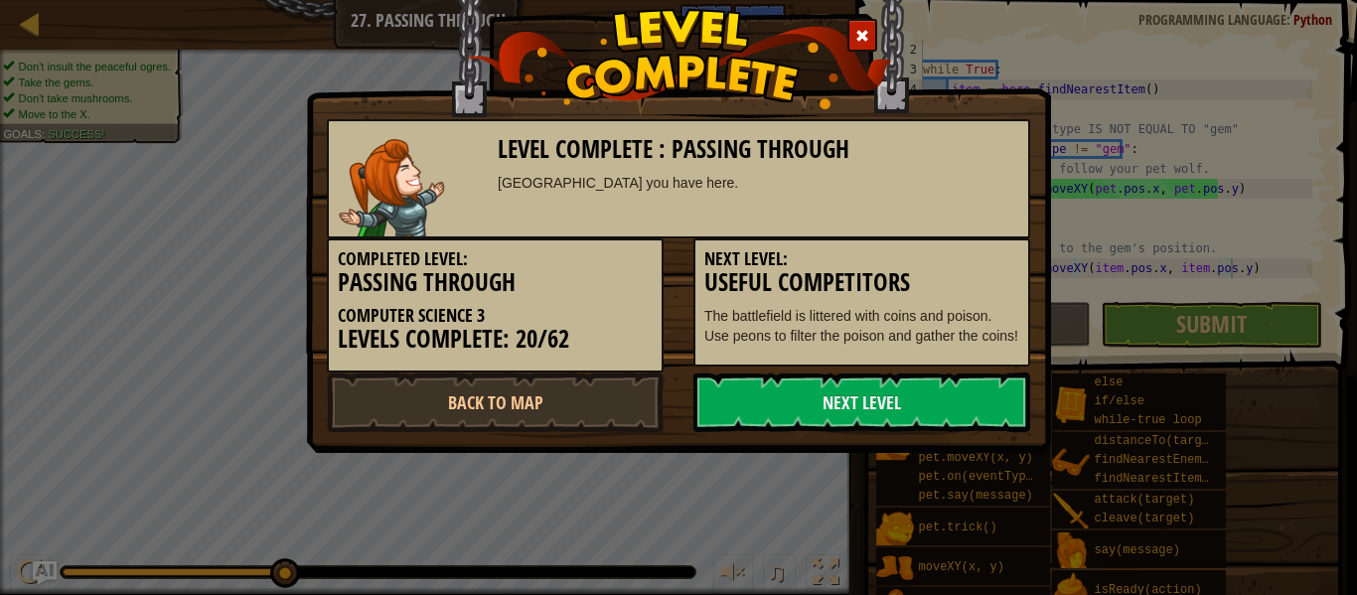
click at [939, 300] on div "Next Level: Useful Competitors The battlefield is littered with coins and poiso…" at bounding box center [861, 302] width 337 height 128
click at [816, 402] on link "Next Level" at bounding box center [861, 402] width 337 height 60
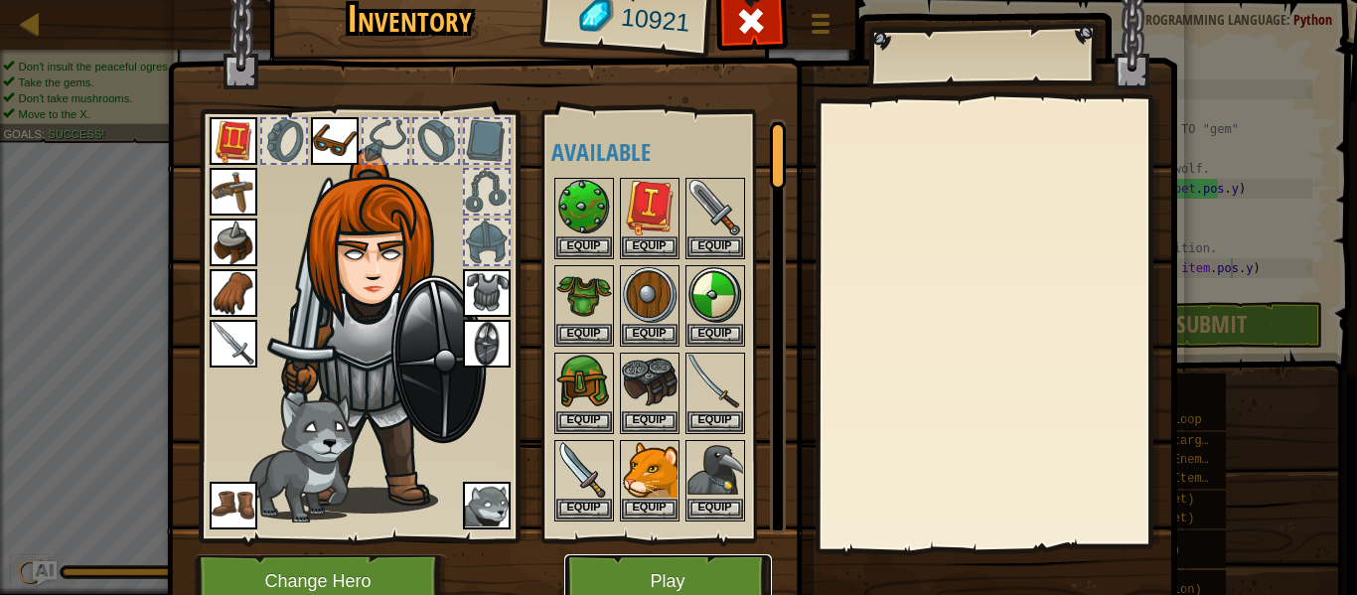
click at [632, 578] on button "Play" at bounding box center [668, 581] width 208 height 55
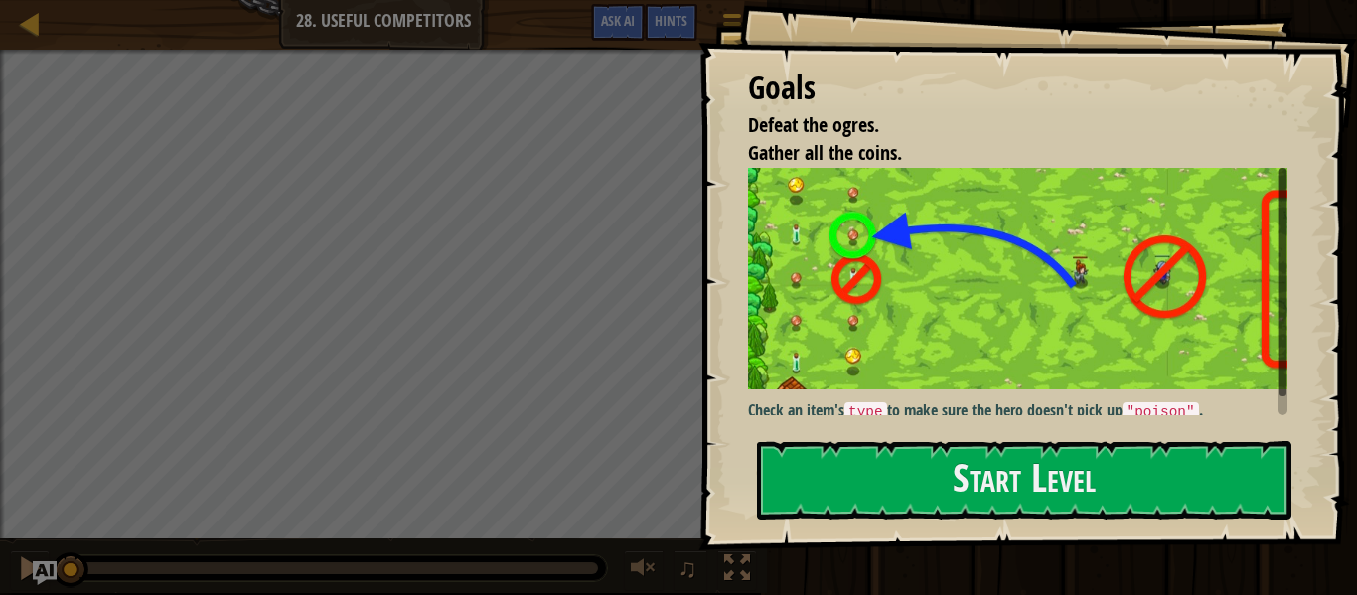
click at [854, 354] on img at bounding box center [1025, 279] width 554 height 222
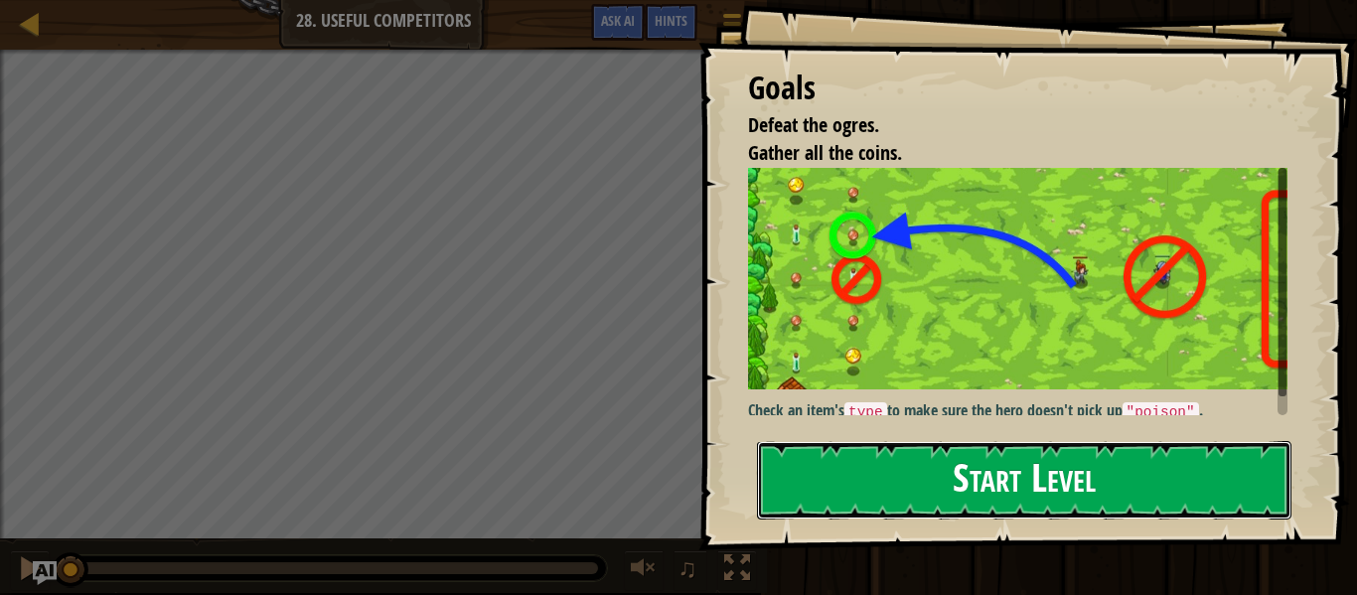
click at [868, 481] on button "Start Level" at bounding box center [1024, 480] width 534 height 78
click at [887, 492] on button "Start Level" at bounding box center [1024, 480] width 534 height 78
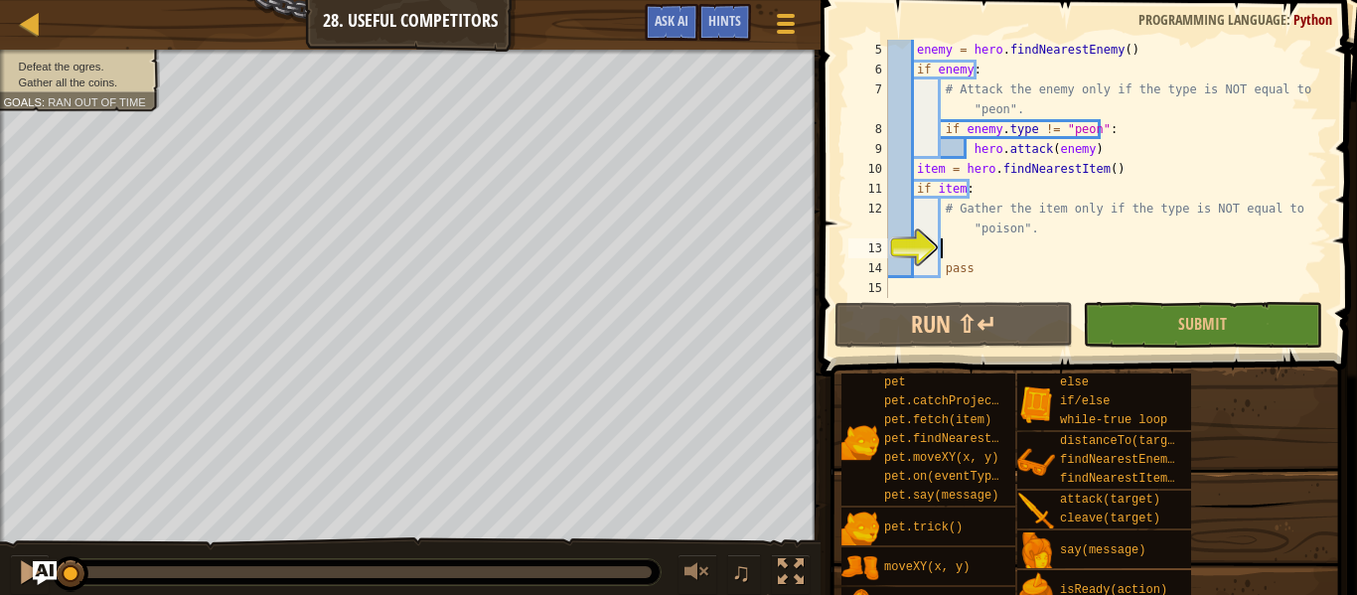
scroll to position [99, 0]
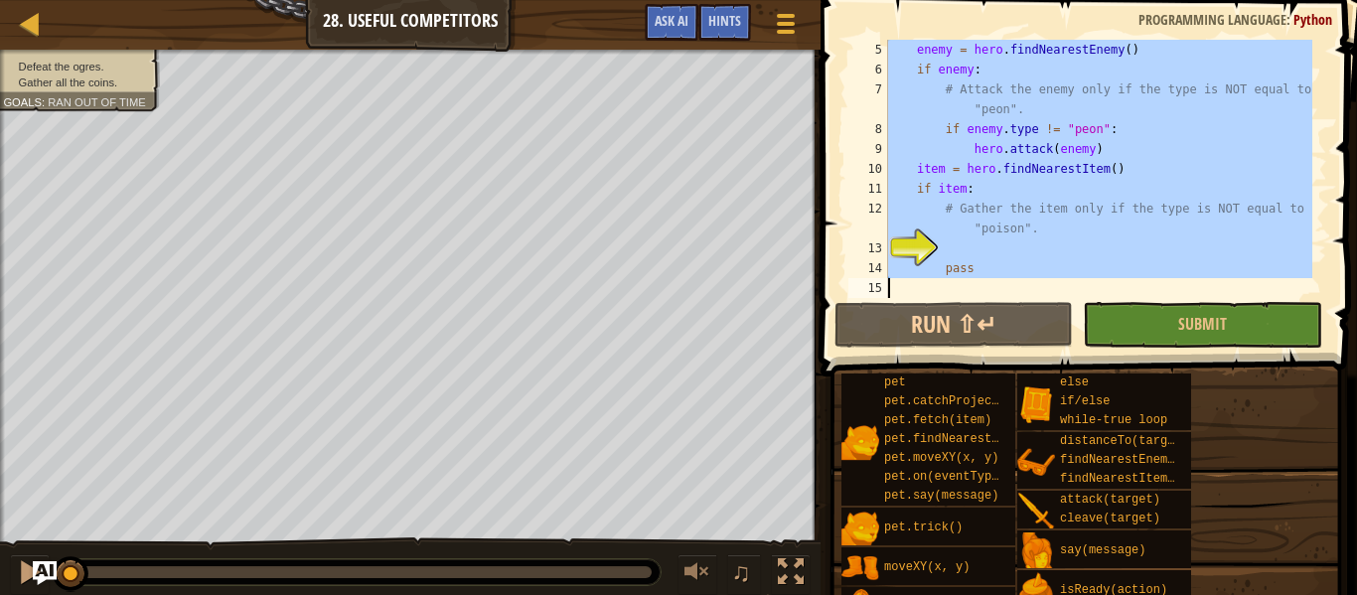
paste textarea
type textarea "pass"
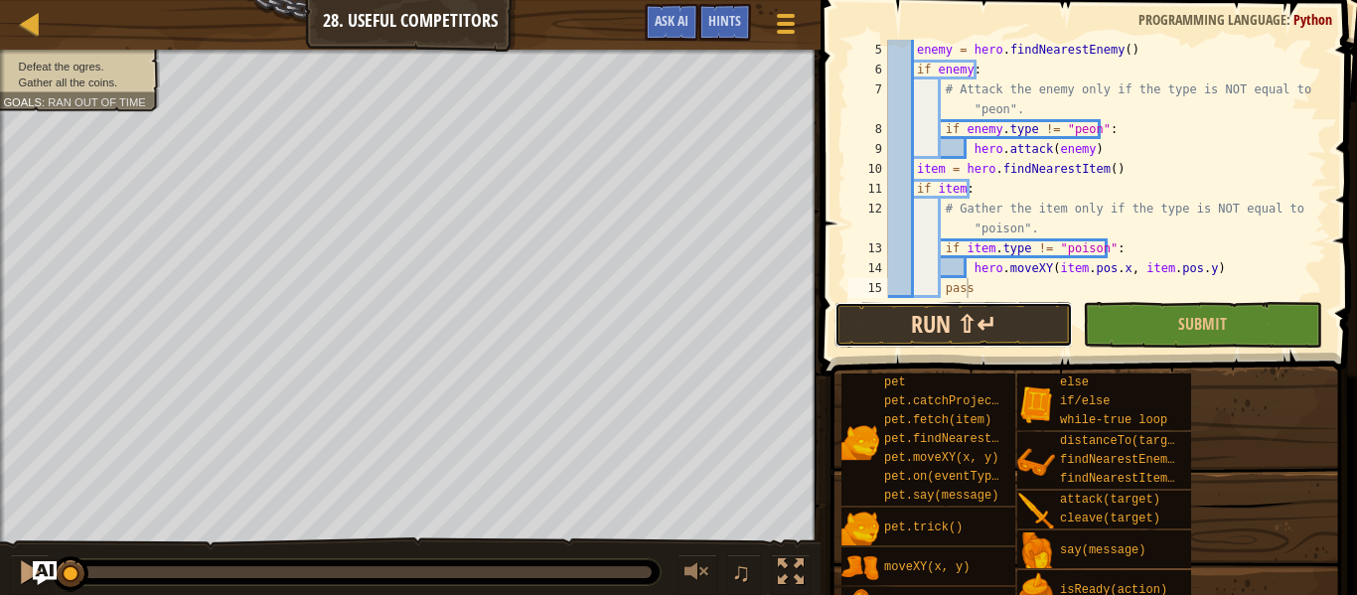
click at [971, 331] on button "Run ⇧↵" at bounding box center [953, 325] width 238 height 46
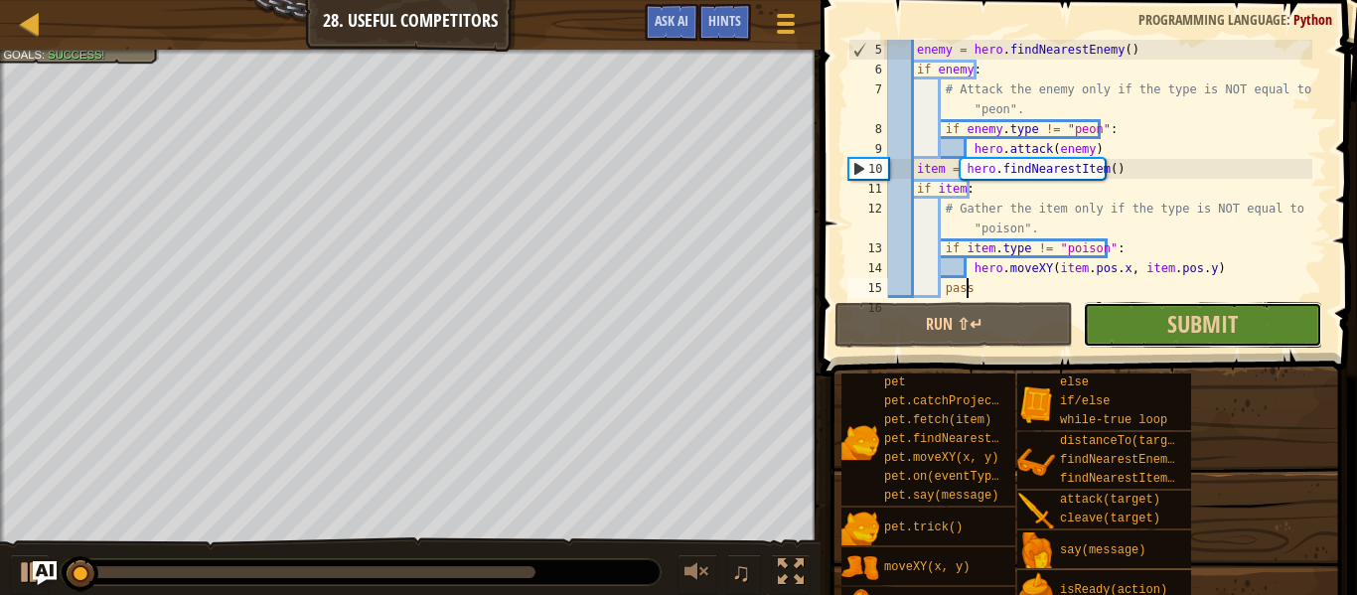
click at [1129, 328] on button "Submit" at bounding box center [1202, 325] width 238 height 46
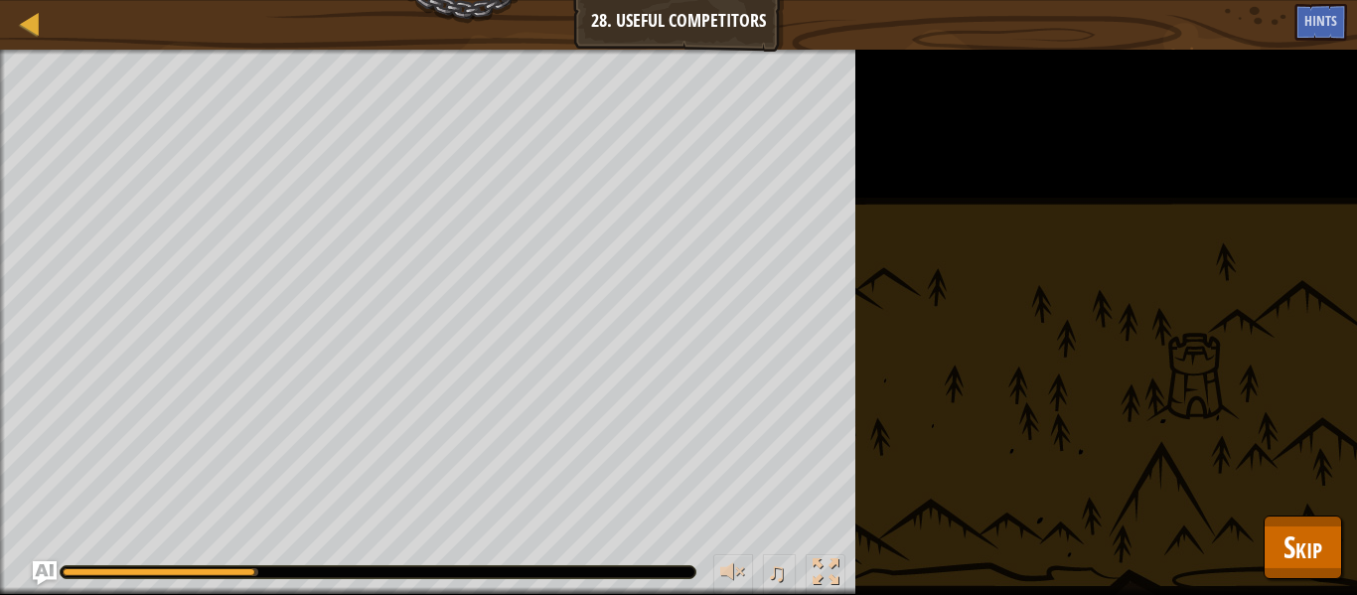
click at [168, 572] on div at bounding box center [159, 572] width 193 height 8
click at [97, 572] on div at bounding box center [166, 572] width 206 height 8
drag, startPoint x: 279, startPoint y: 572, endPoint x: 74, endPoint y: 581, distance: 205.8
click at [74, 581] on div "♫" at bounding box center [427, 567] width 855 height 60
click at [1277, 547] on button "Skip" at bounding box center [1302, 548] width 78 height 64
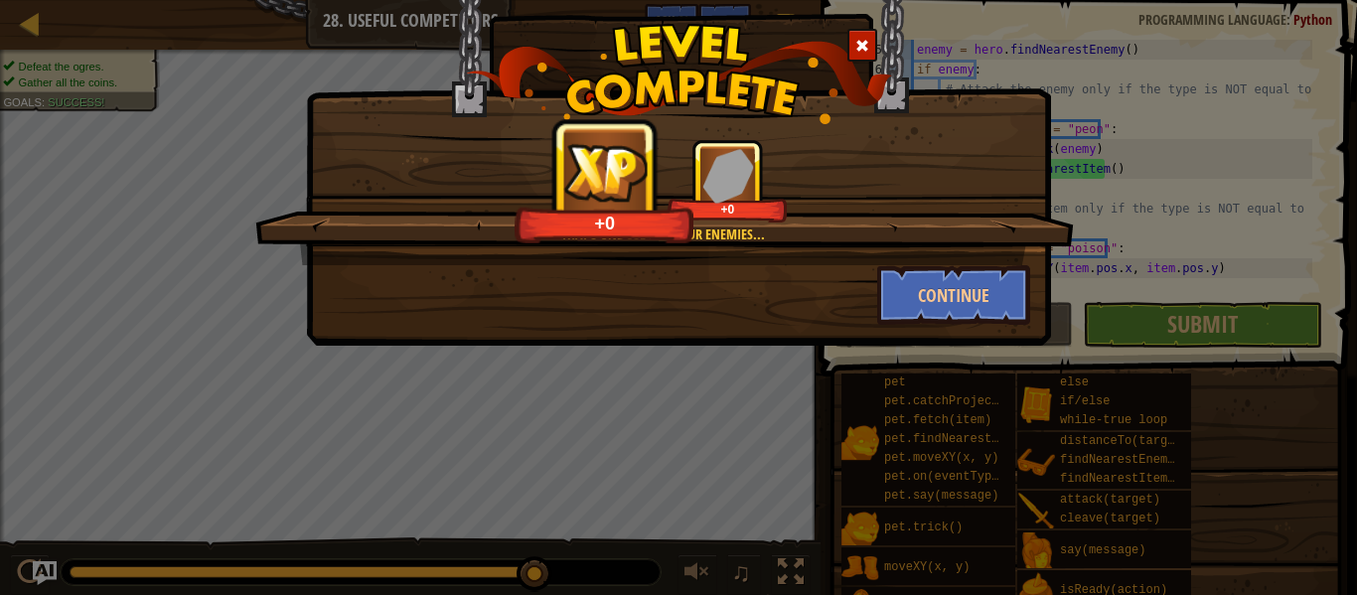
click at [862, 53] on span at bounding box center [862, 46] width 14 height 14
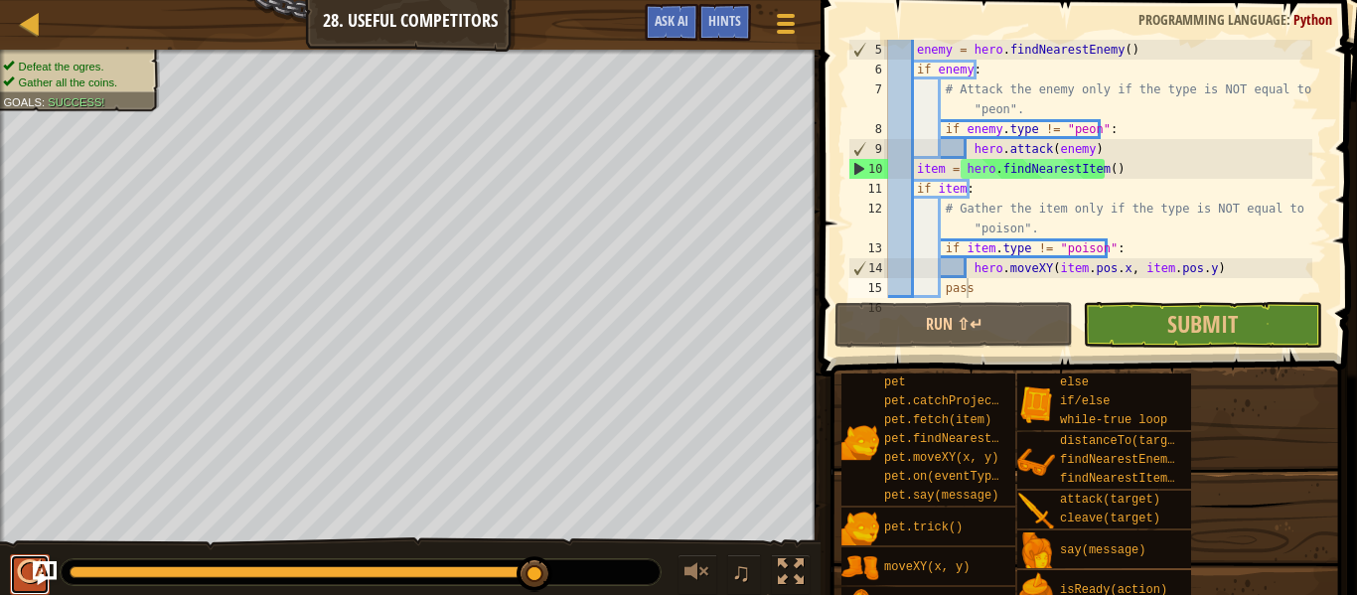
click at [27, 568] on div at bounding box center [30, 572] width 26 height 26
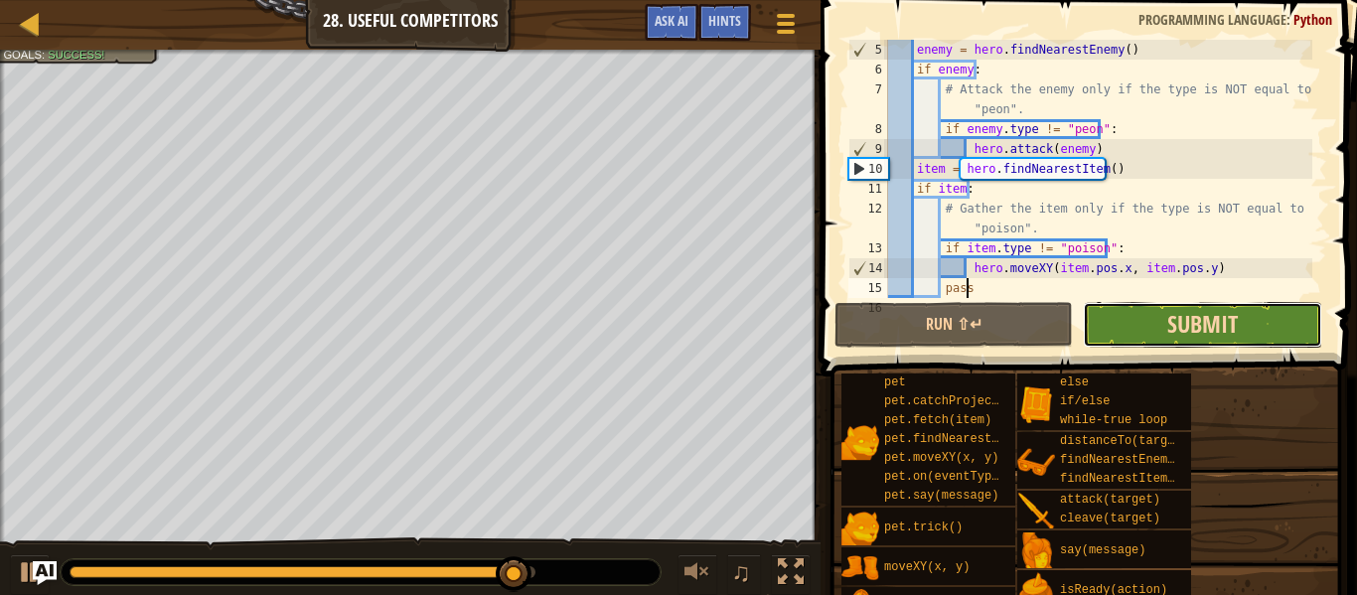
click at [1172, 310] on span "Submit" at bounding box center [1202, 324] width 71 height 32
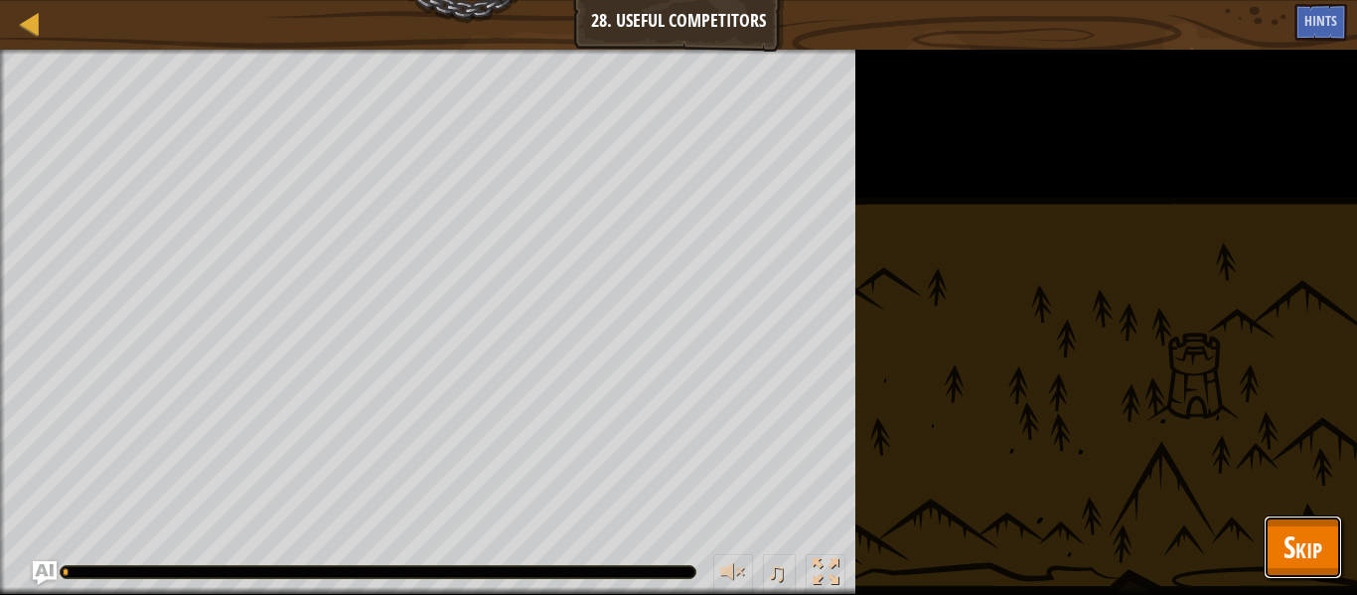
click at [1308, 545] on span "Skip" at bounding box center [1302, 546] width 39 height 41
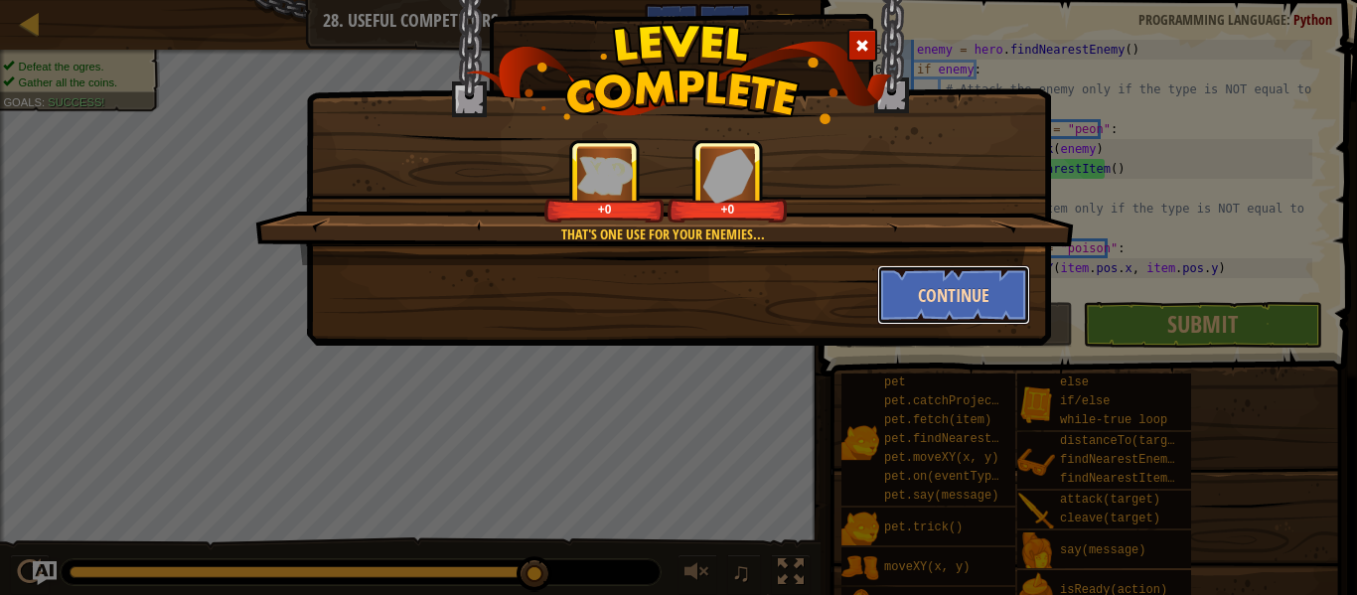
click at [964, 298] on button "Continue" at bounding box center [954, 295] width 154 height 60
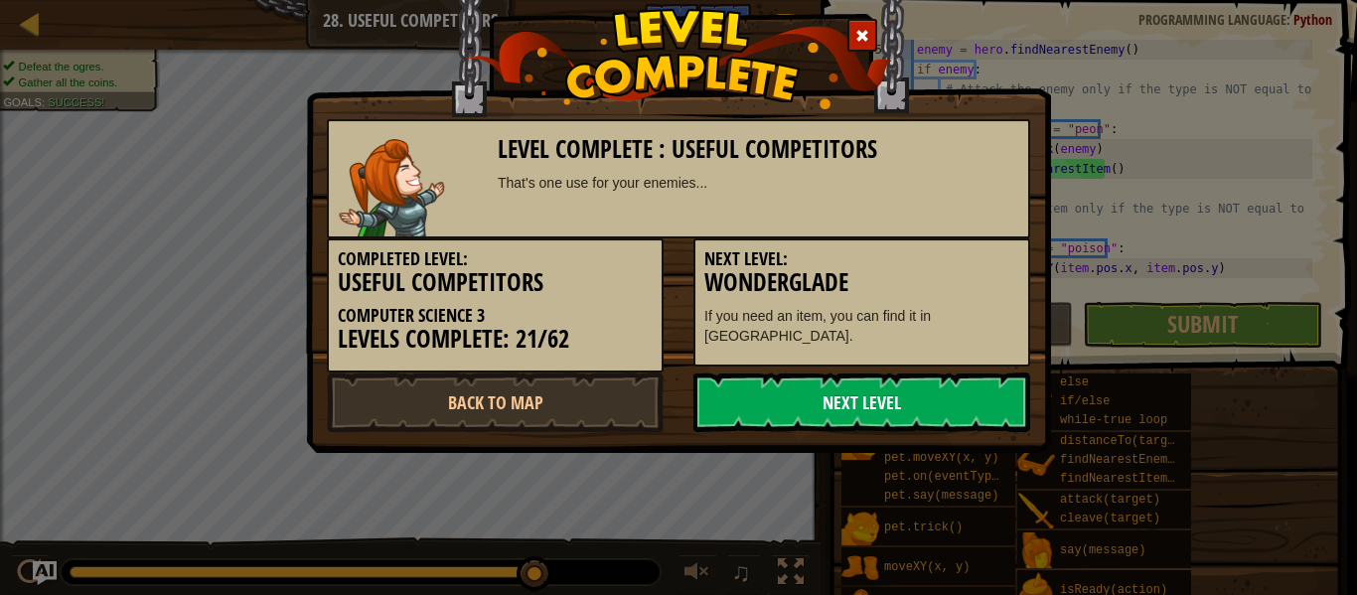
click at [815, 402] on link "Next Level" at bounding box center [861, 402] width 337 height 60
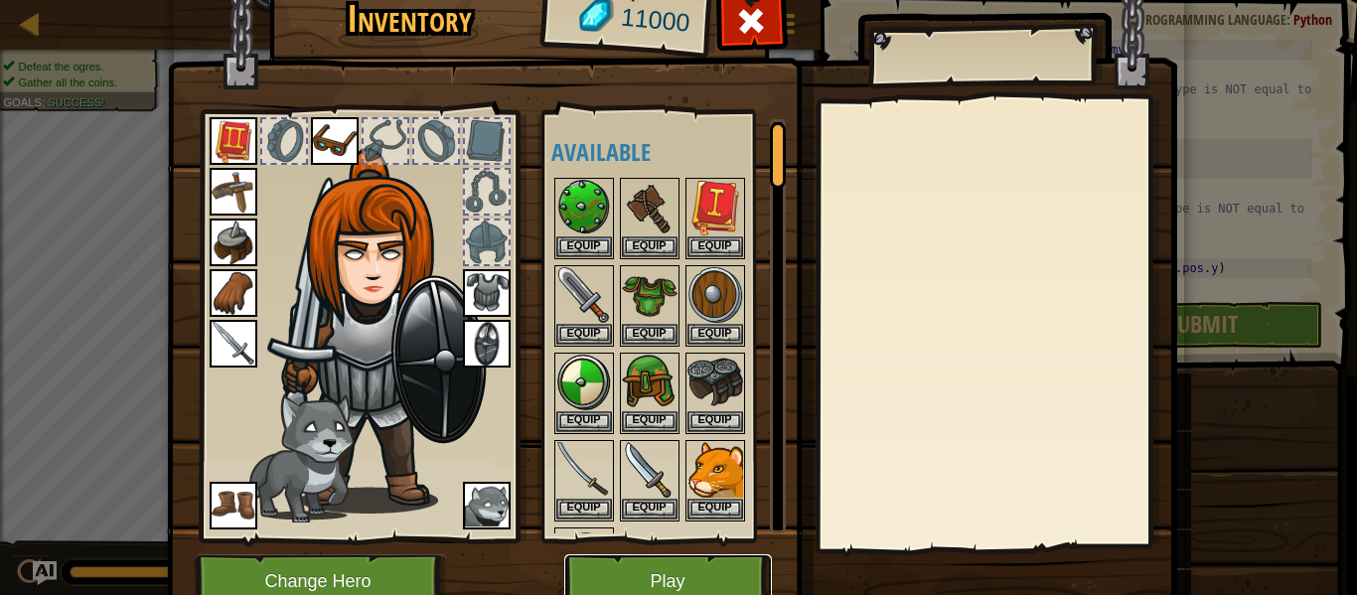
click at [685, 575] on button "Play" at bounding box center [668, 581] width 208 height 55
